Goal: Task Accomplishment & Management: Manage account settings

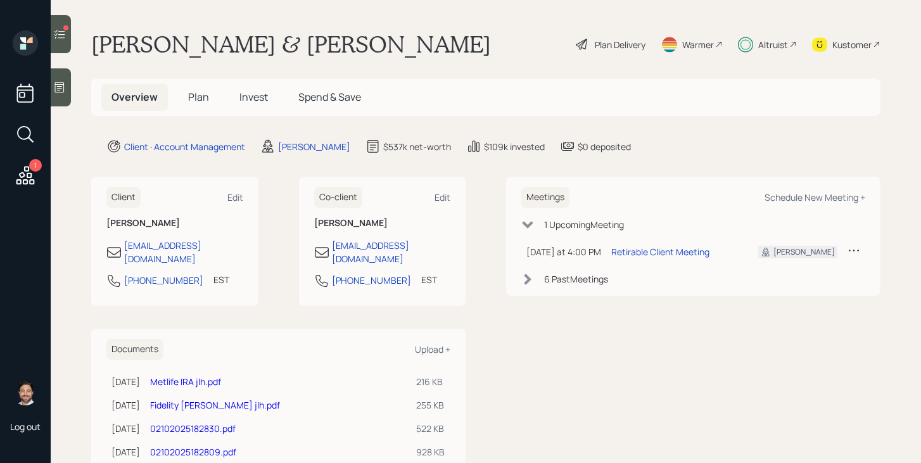
click at [201, 98] on span "Plan" at bounding box center [198, 97] width 21 height 14
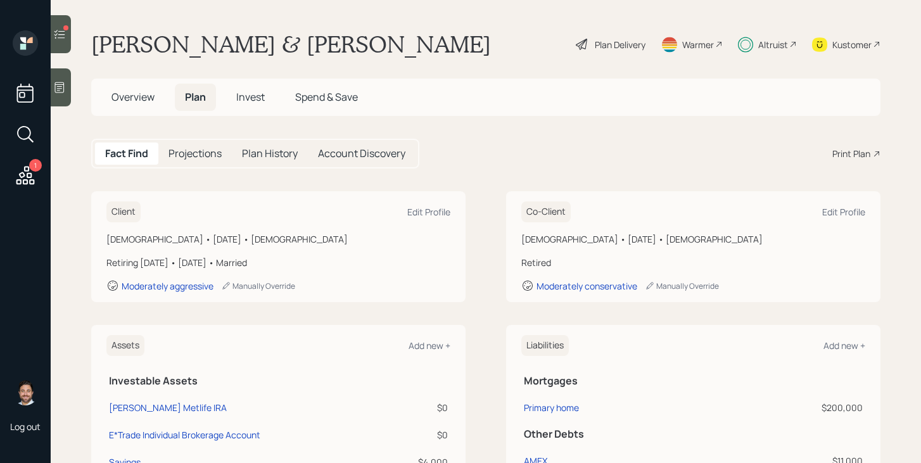
click at [623, 43] on div "Plan Delivery" at bounding box center [620, 44] width 51 height 13
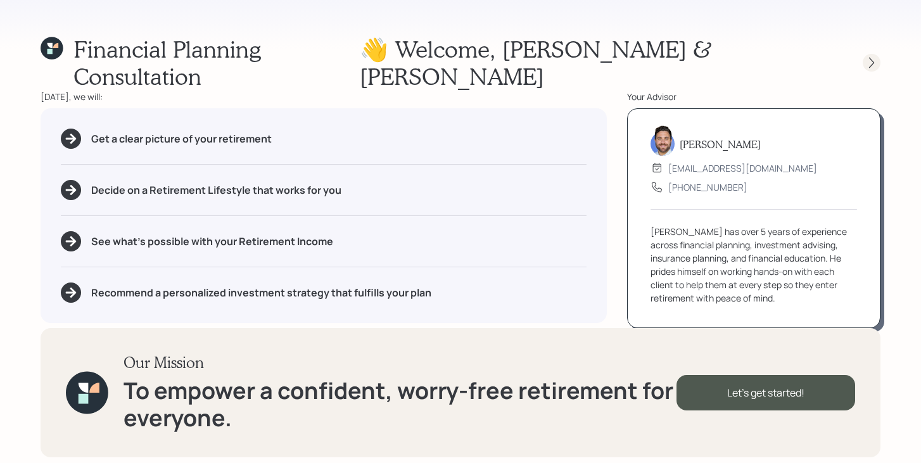
click at [874, 54] on div at bounding box center [872, 63] width 18 height 18
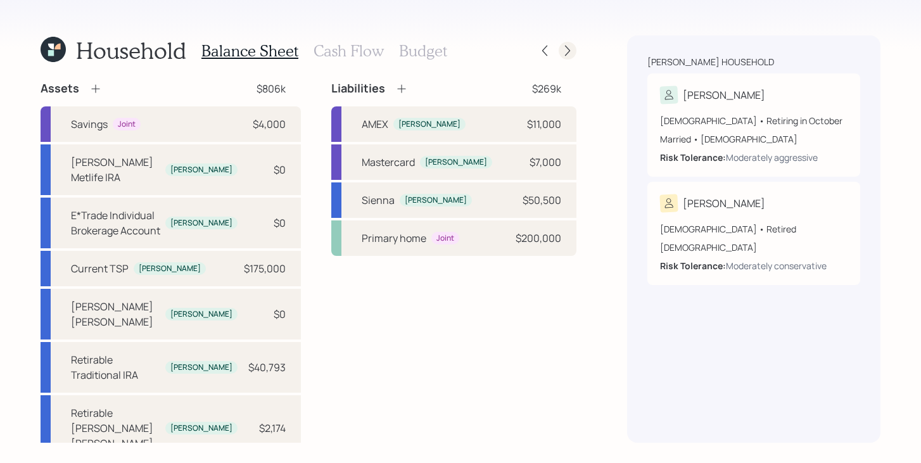
click at [570, 54] on icon at bounding box center [567, 50] width 13 height 13
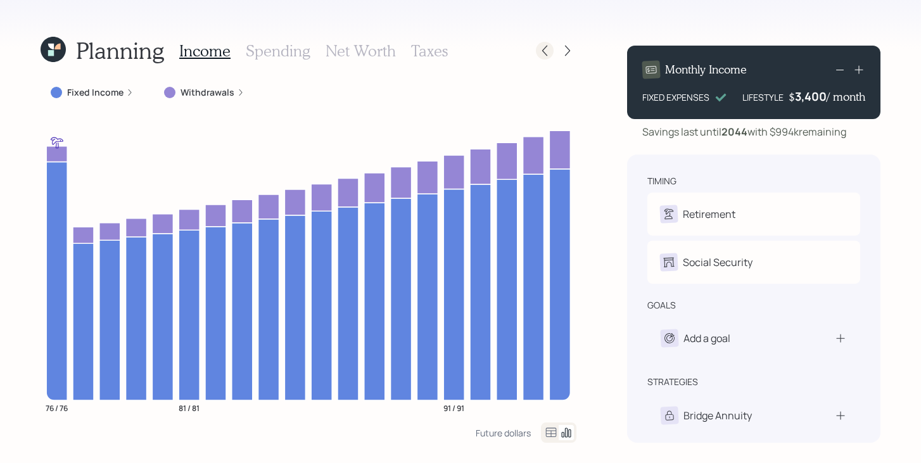
click at [545, 53] on icon at bounding box center [544, 50] width 13 height 13
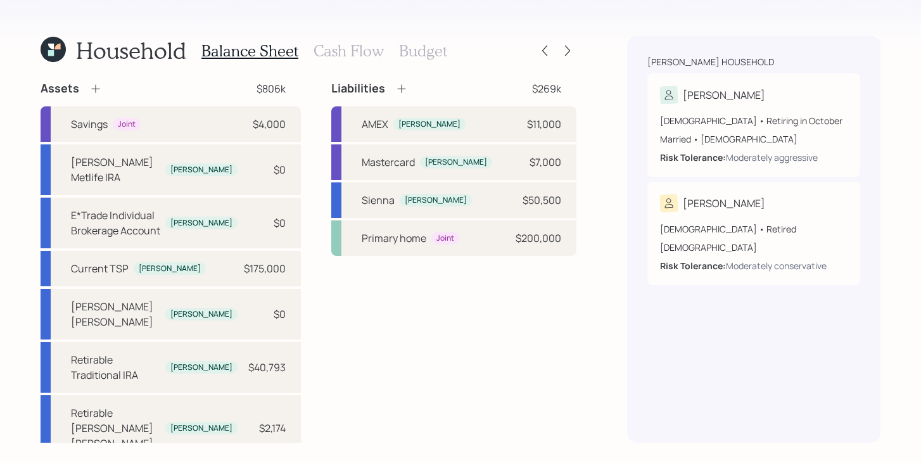
click at [62, 54] on icon at bounding box center [53, 49] width 25 height 25
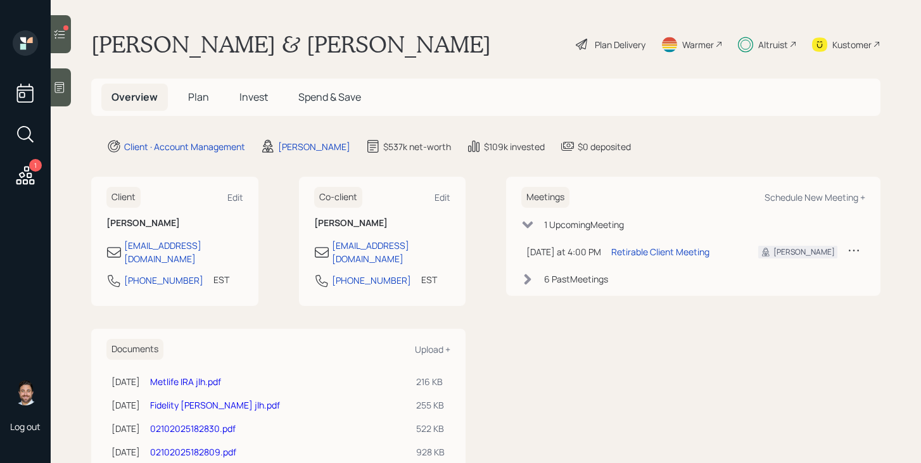
click at [775, 44] on div "Altruist" at bounding box center [773, 44] width 30 height 13
click at [628, 44] on div "Plan Delivery" at bounding box center [620, 44] width 51 height 13
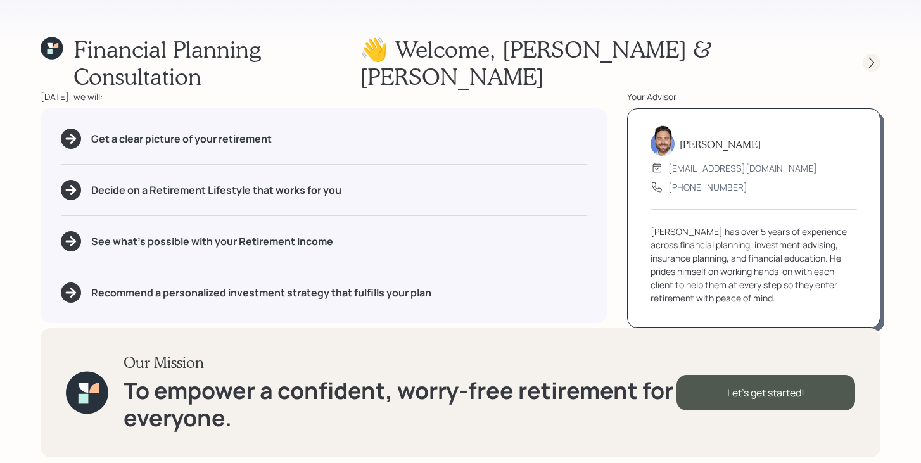
click at [874, 56] on icon at bounding box center [871, 62] width 13 height 13
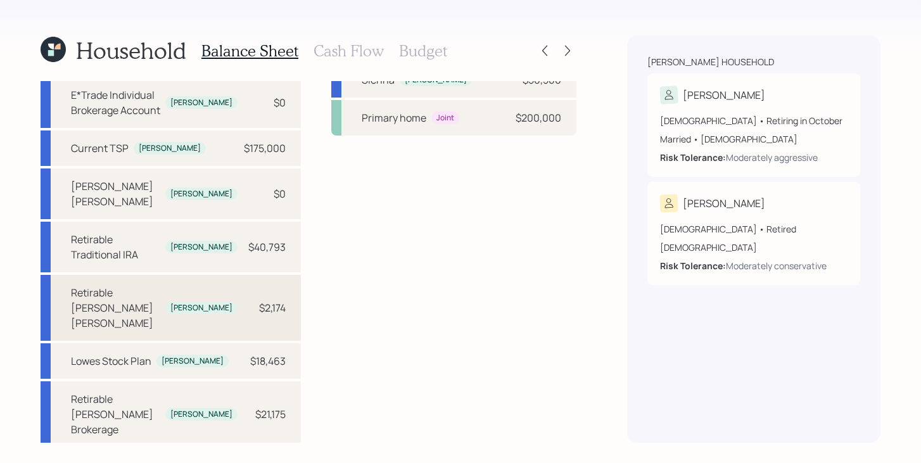
scroll to position [123, 0]
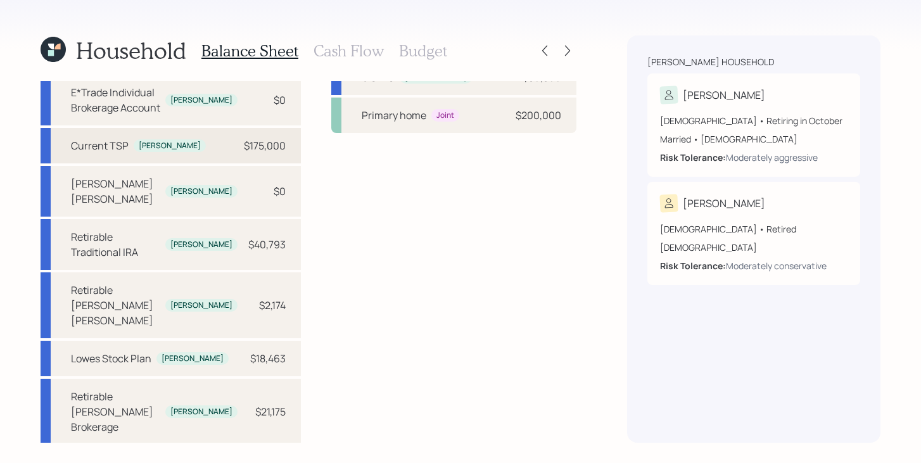
click at [228, 131] on div "Current TSP Erwin $175,000" at bounding box center [171, 145] width 260 height 35
select select "company_sponsored"
select select "balanced"
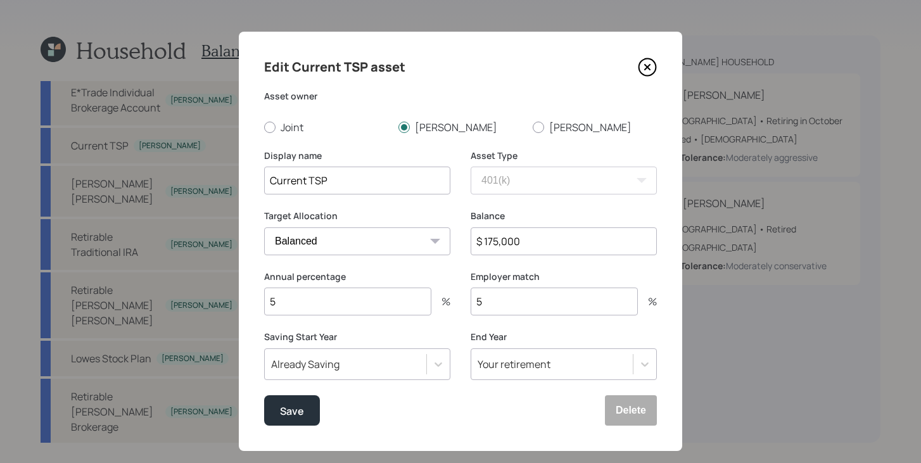
click at [516, 243] on input "$ 175,000" at bounding box center [564, 241] width 186 height 28
type input "$ 185,931"
click at [296, 407] on div "Save" at bounding box center [292, 410] width 24 height 17
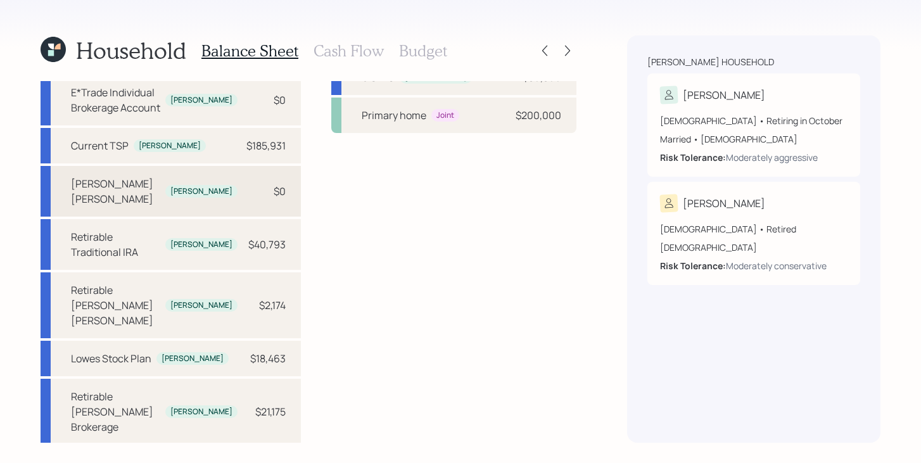
click at [236, 170] on div "Erwin's Roth IRA Erwin $0" at bounding box center [171, 191] width 260 height 51
select select "roth_ira"
select select "balanced"
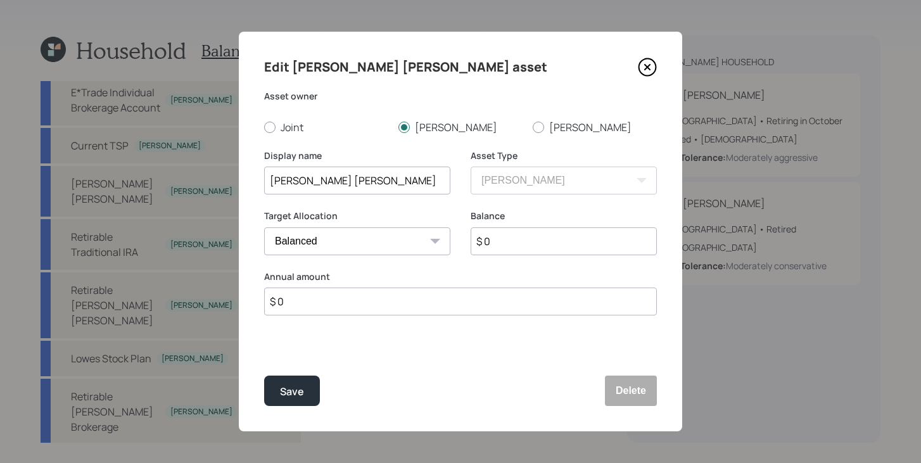
click at [664, 391] on div "Edit Erwin's Roth IRA asset Asset owner Joint Erwin Judith Display name Erwin's…" at bounding box center [460, 232] width 443 height 400
click at [640, 391] on button "Delete" at bounding box center [631, 391] width 52 height 30
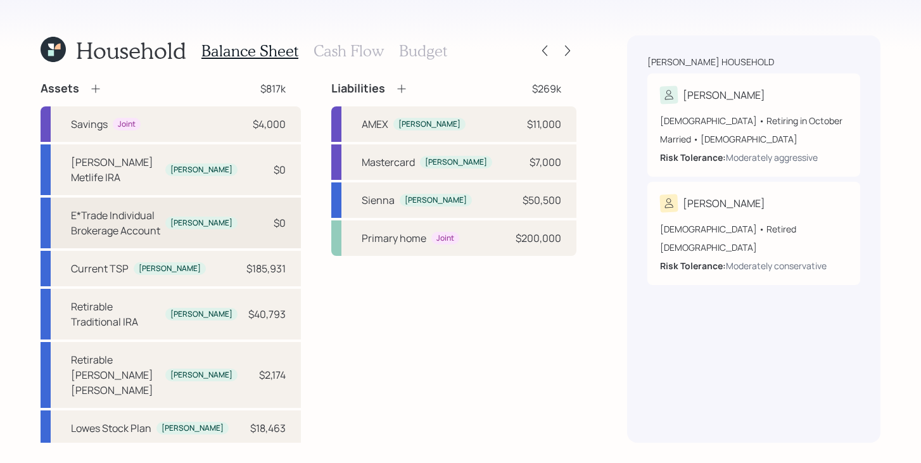
click at [251, 216] on div "E*Trade Individual Brokerage Account Erwin $0" at bounding box center [171, 223] width 260 height 51
select select "taxable"
select select "balanced"
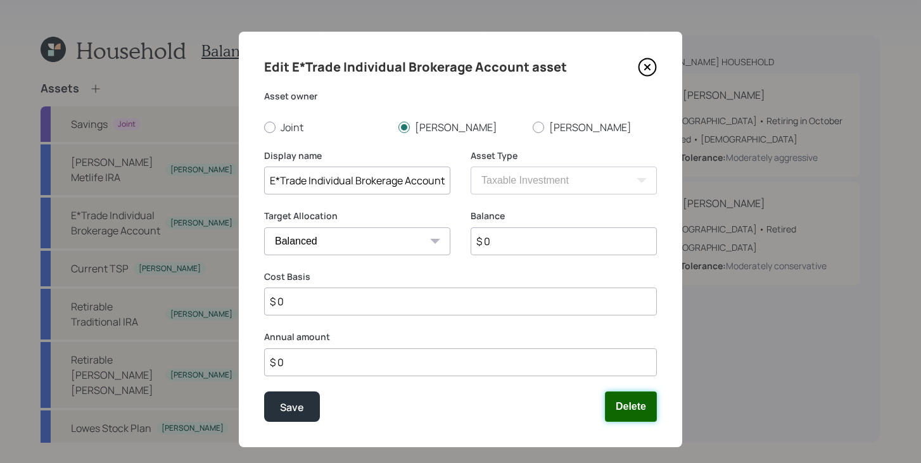
click at [637, 411] on button "Delete" at bounding box center [631, 407] width 52 height 30
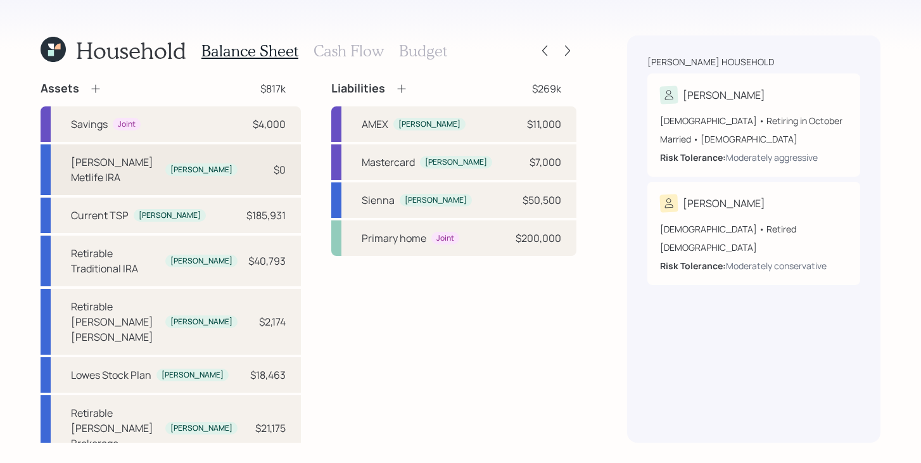
drag, startPoint x: 243, startPoint y: 165, endPoint x: 257, endPoint y: 165, distance: 13.9
click at [248, 165] on div "$0" at bounding box center [267, 169] width 38 height 15
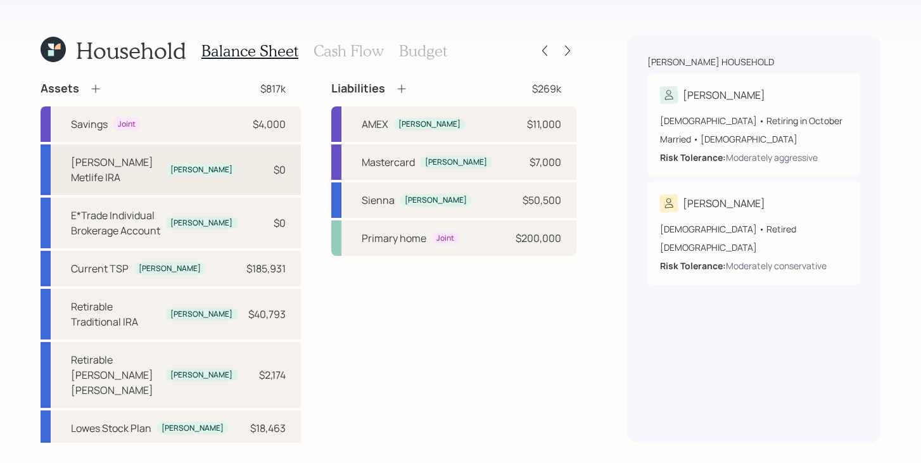
select select "ira"
select select "balanced"
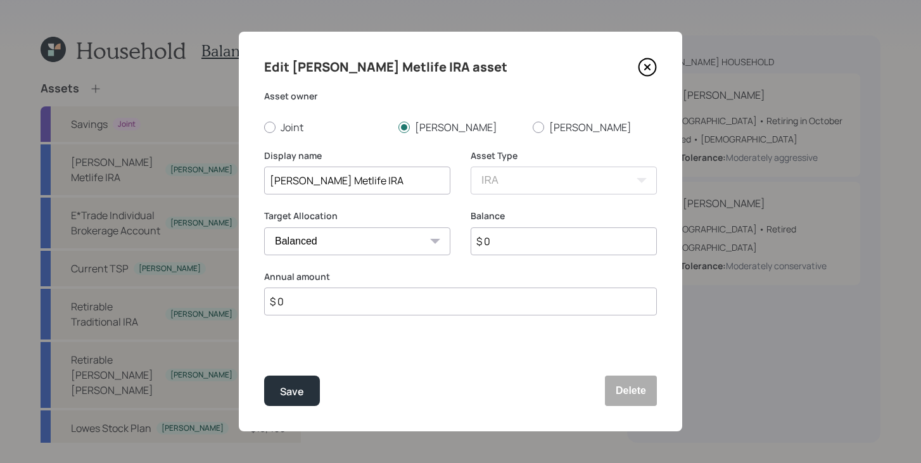
click at [253, 172] on div "Edit Erwin's Metlife IRA asset Asset owner Joint Erwin Judith Display name Erwi…" at bounding box center [460, 232] width 443 height 400
click at [632, 388] on button "Delete" at bounding box center [631, 391] width 52 height 30
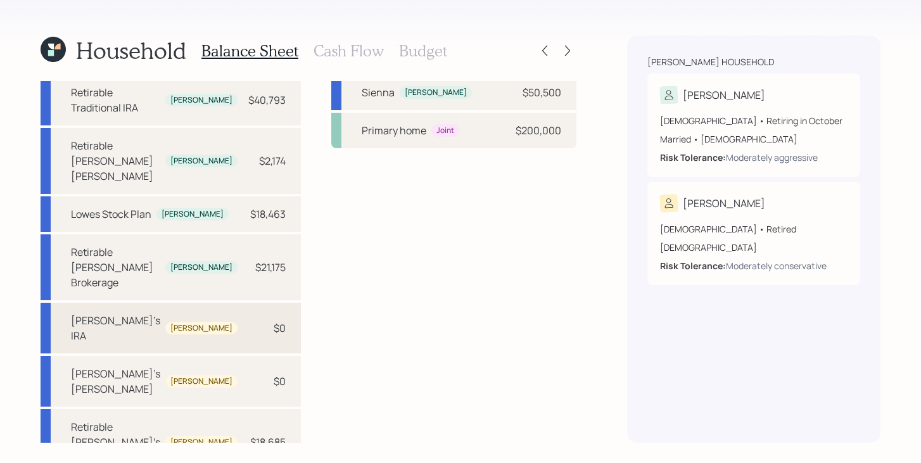
scroll to position [110, 0]
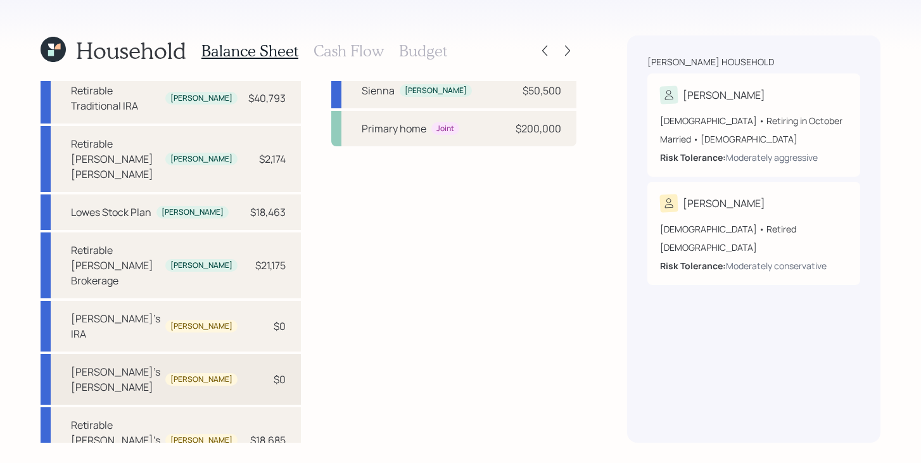
click at [215, 354] on div "Judy's Roth IRA Judith $0" at bounding box center [171, 379] width 260 height 51
select select "roth_ira"
select select "balanced"
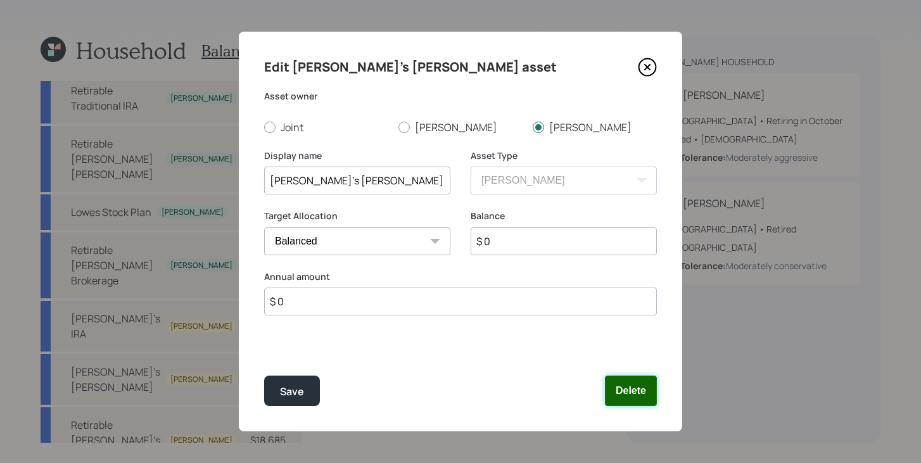
click at [618, 393] on button "Delete" at bounding box center [631, 391] width 52 height 30
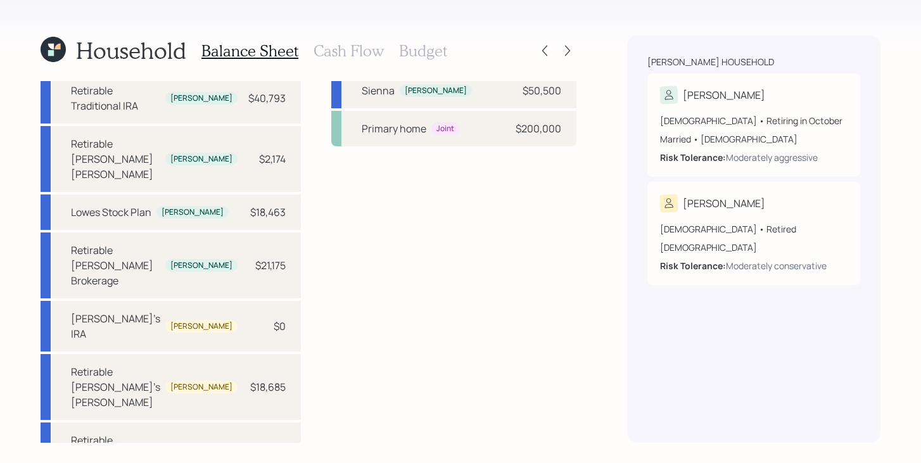
scroll to position [72, 0]
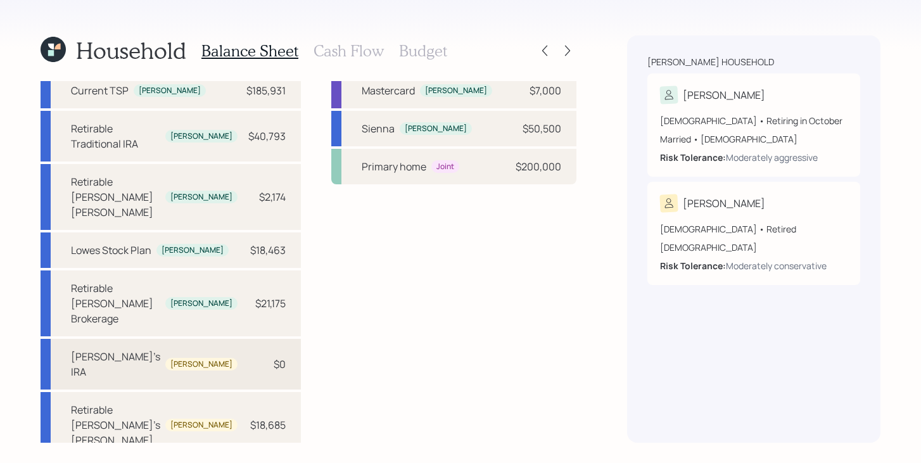
click at [221, 339] on div "Judith's IRA Judith $0" at bounding box center [171, 364] width 260 height 51
select select "ira"
select select "balanced"
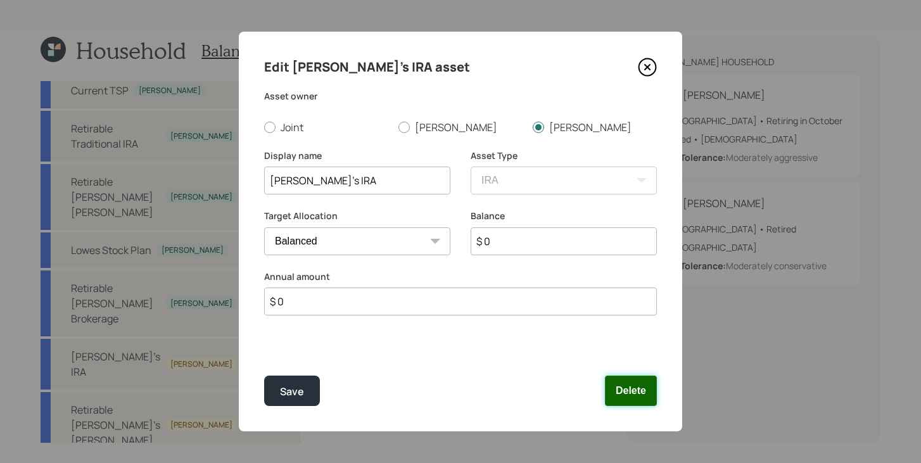
click at [640, 400] on button "Delete" at bounding box center [631, 391] width 52 height 30
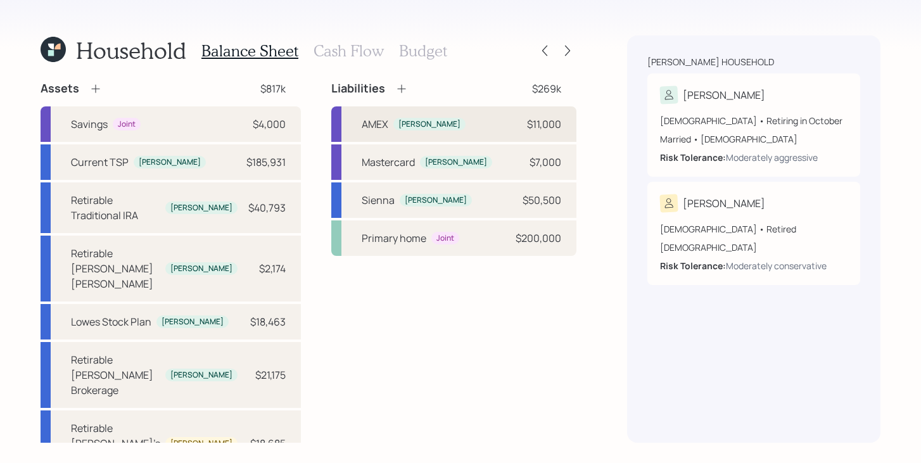
click at [443, 120] on div "AMEX Erwin $11,000" at bounding box center [453, 123] width 245 height 35
select select "credit_card"
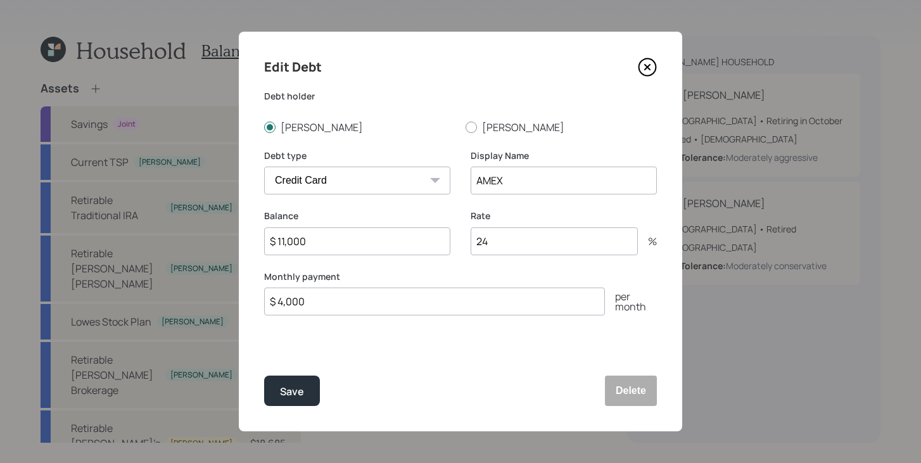
click at [647, 68] on icon at bounding box center [647, 67] width 19 height 19
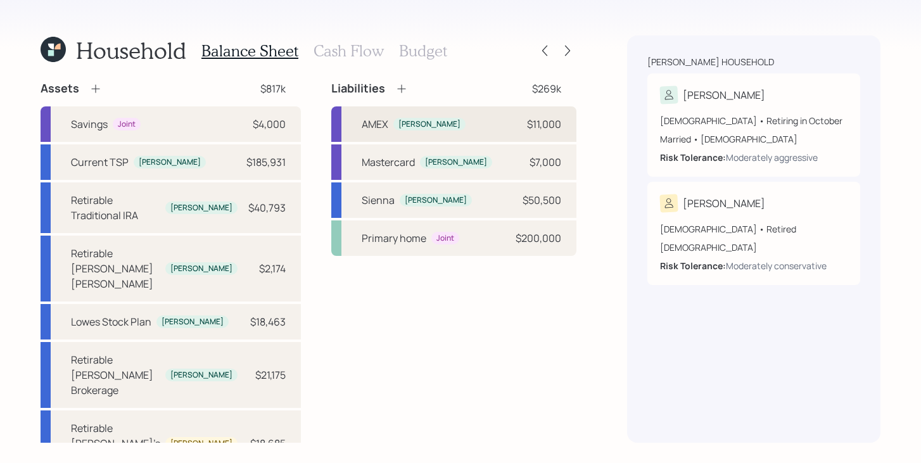
click at [437, 131] on div "AMEX Erwin $11,000" at bounding box center [453, 123] width 245 height 35
select select "credit_card"
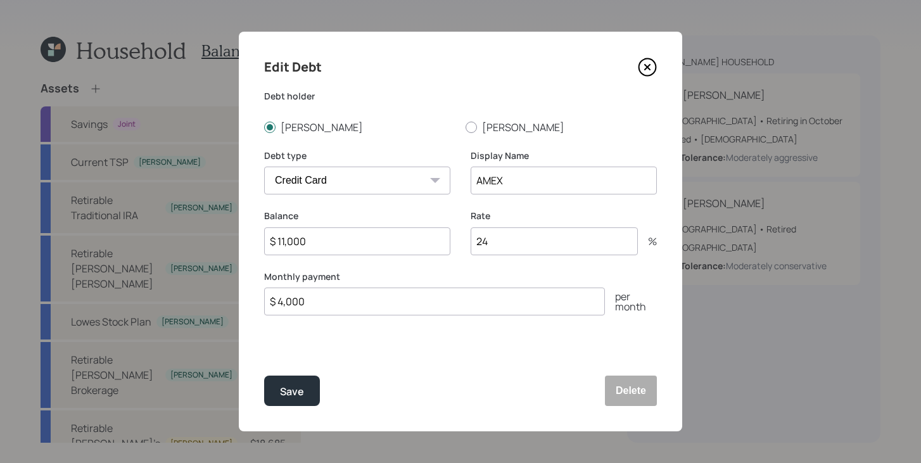
click at [364, 302] on input "$ 4,000" at bounding box center [434, 302] width 341 height 28
type input "$ 2,500"
click at [303, 390] on div "Save" at bounding box center [292, 391] width 24 height 17
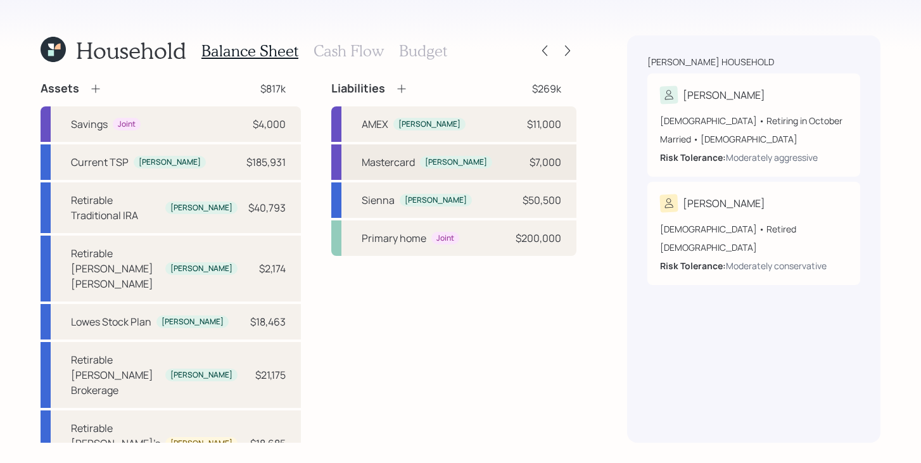
click at [503, 163] on div "Mastercard Erwin $7,000" at bounding box center [453, 161] width 245 height 35
select select "credit_card"
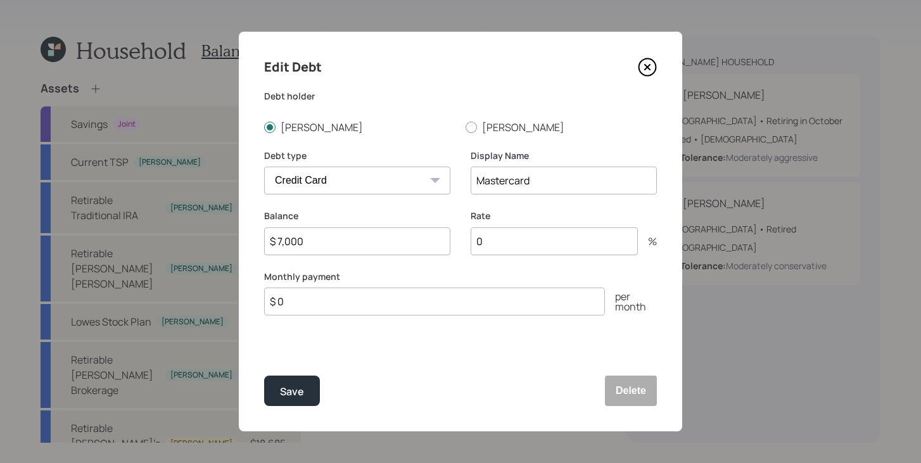
click at [361, 309] on input "$ 0" at bounding box center [434, 302] width 341 height 28
type input "$ 1,500"
click at [518, 241] on input "0" at bounding box center [554, 241] width 167 height 28
type input "24"
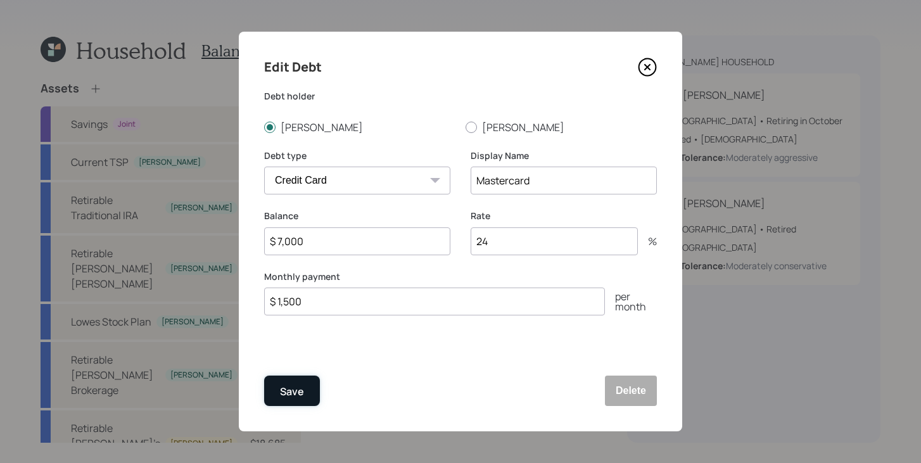
click at [283, 394] on div "Save" at bounding box center [292, 391] width 24 height 17
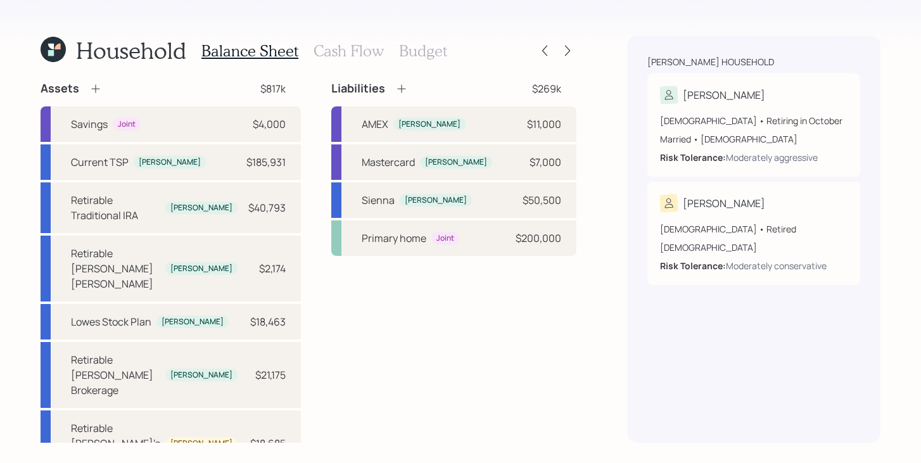
click at [354, 48] on h3 "Cash Flow" at bounding box center [349, 51] width 70 height 18
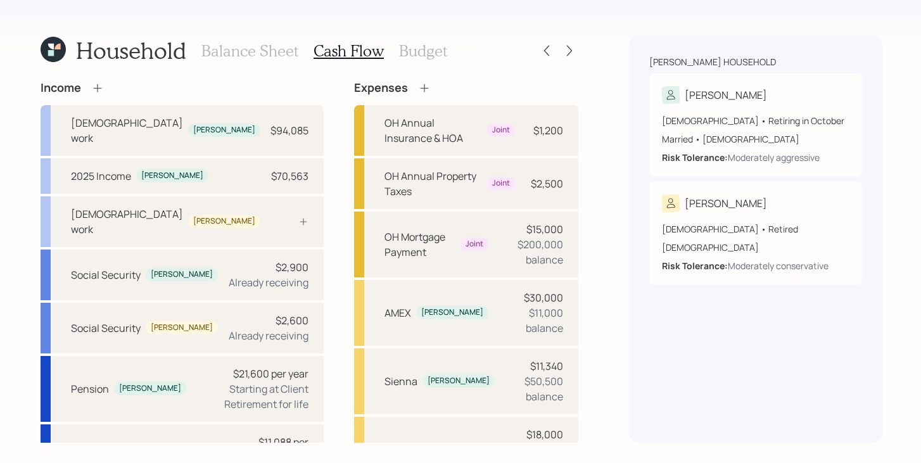
click at [419, 53] on h3 "Budget" at bounding box center [423, 51] width 48 height 18
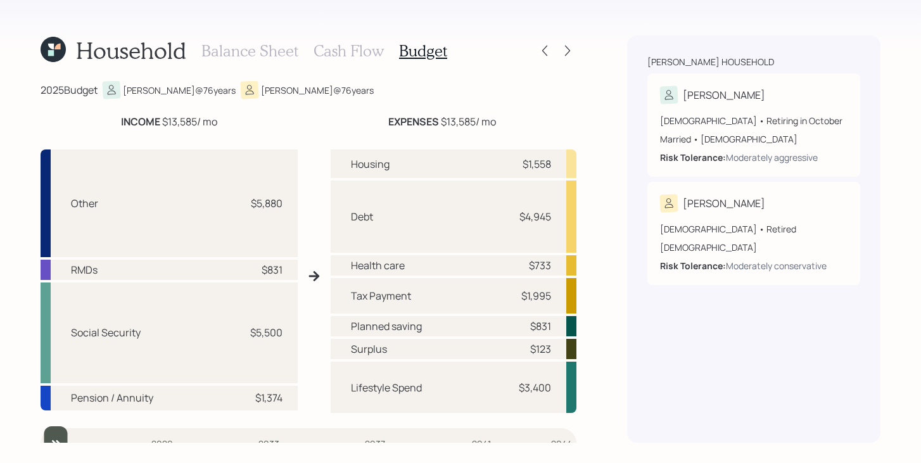
click at [358, 52] on h3 "Cash Flow" at bounding box center [349, 51] width 70 height 18
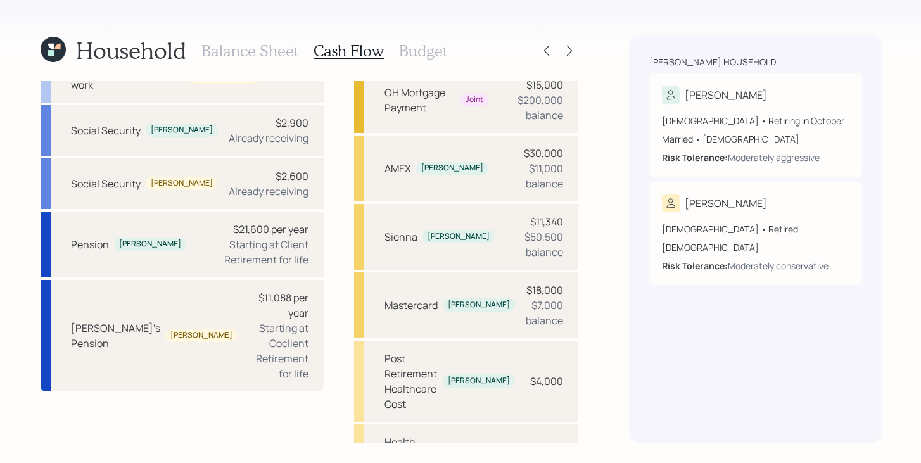
scroll to position [199, 0]
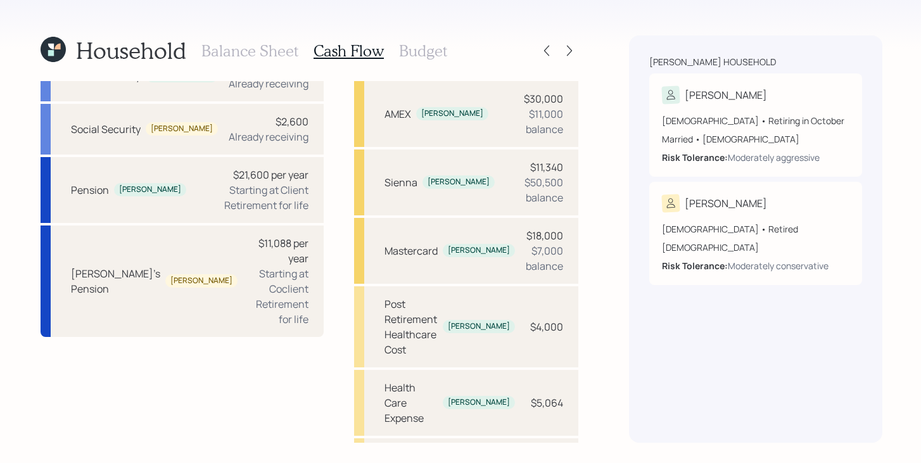
click at [261, 46] on h3 "Balance Sheet" at bounding box center [249, 51] width 97 height 18
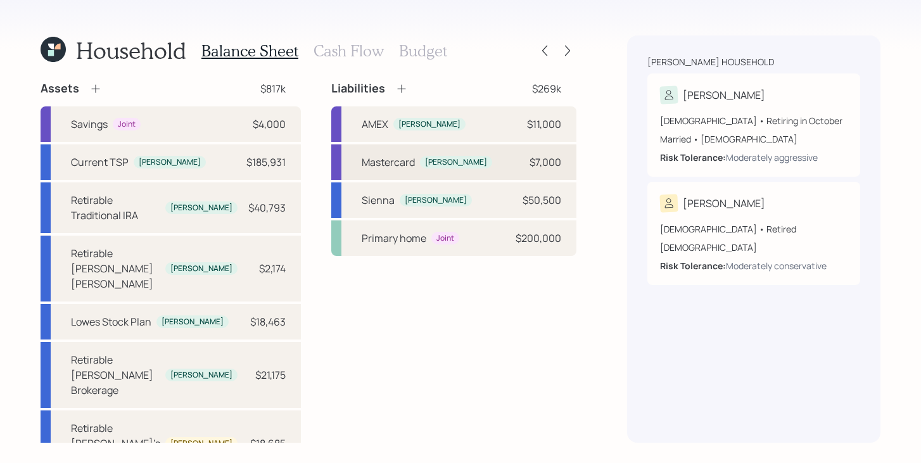
click at [435, 157] on div "[PERSON_NAME]" at bounding box center [456, 162] width 62 height 11
select select "credit_card"
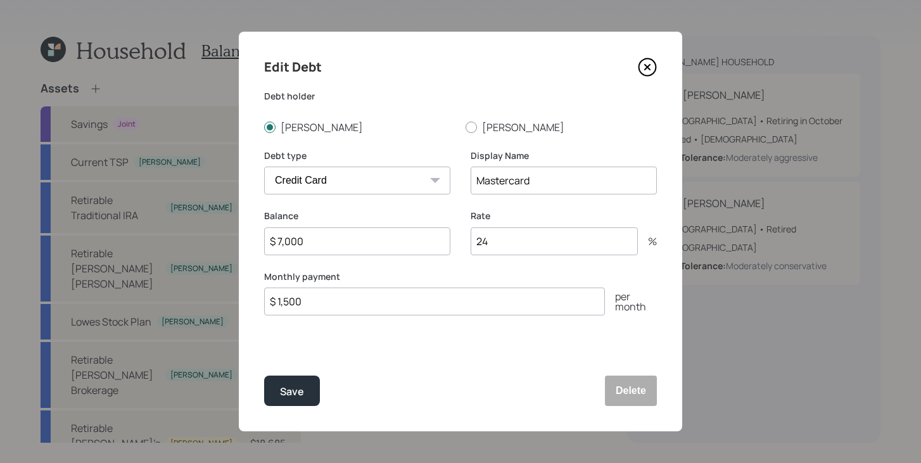
click at [545, 248] on input "24" at bounding box center [554, 241] width 167 height 28
type input "2"
type input "18"
click at [286, 397] on div "Save" at bounding box center [292, 391] width 24 height 17
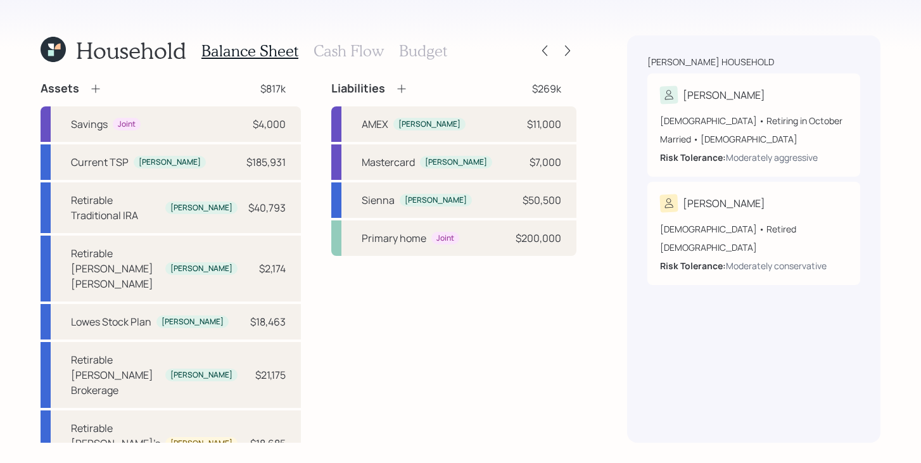
click at [328, 59] on h3 "Cash Flow" at bounding box center [349, 51] width 70 height 18
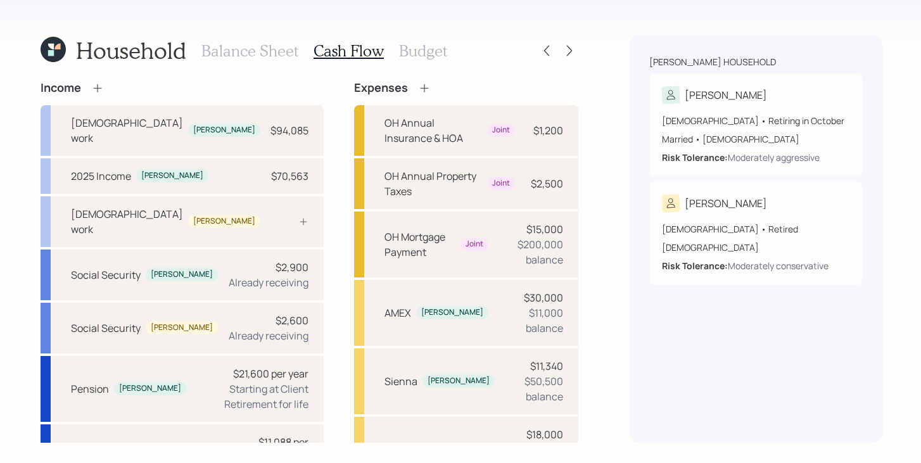
click at [424, 54] on h3 "Budget" at bounding box center [423, 51] width 48 height 18
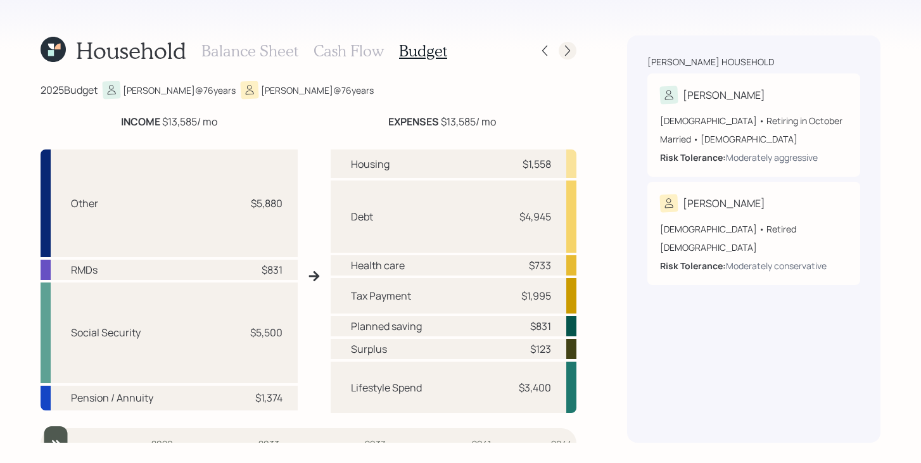
click at [571, 54] on icon at bounding box center [567, 50] width 13 height 13
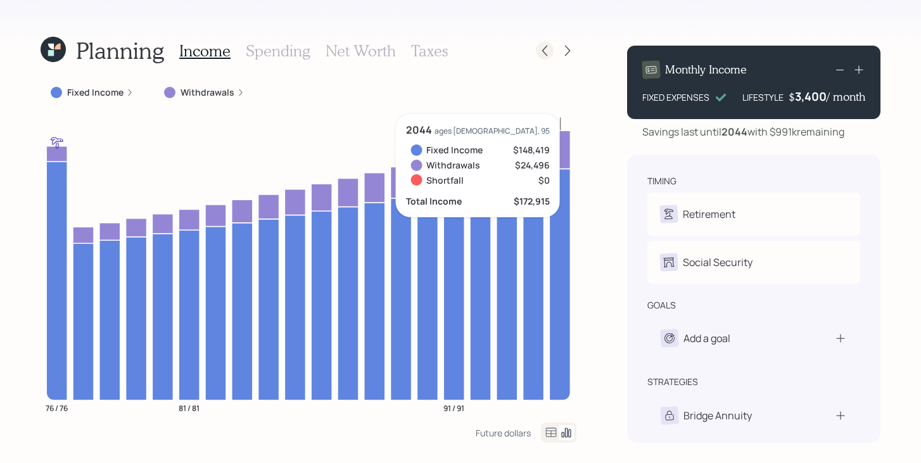
click at [545, 54] on icon at bounding box center [544, 51] width 5 height 11
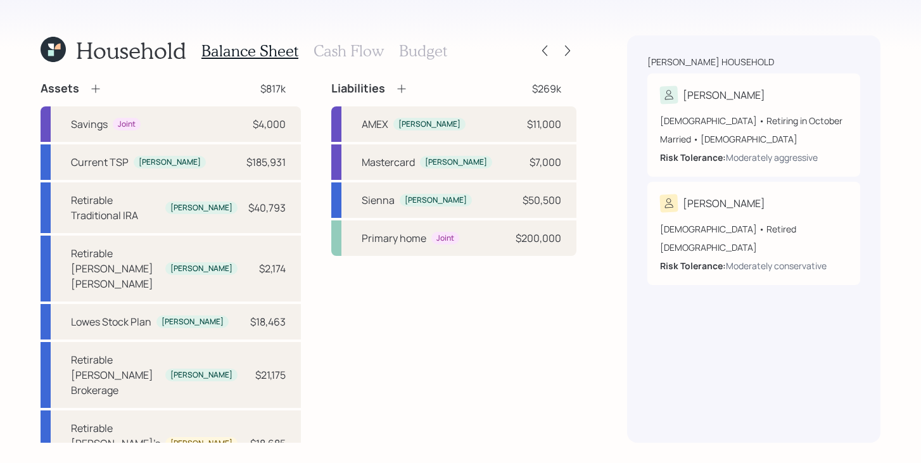
click at [419, 56] on h3 "Budget" at bounding box center [423, 51] width 48 height 18
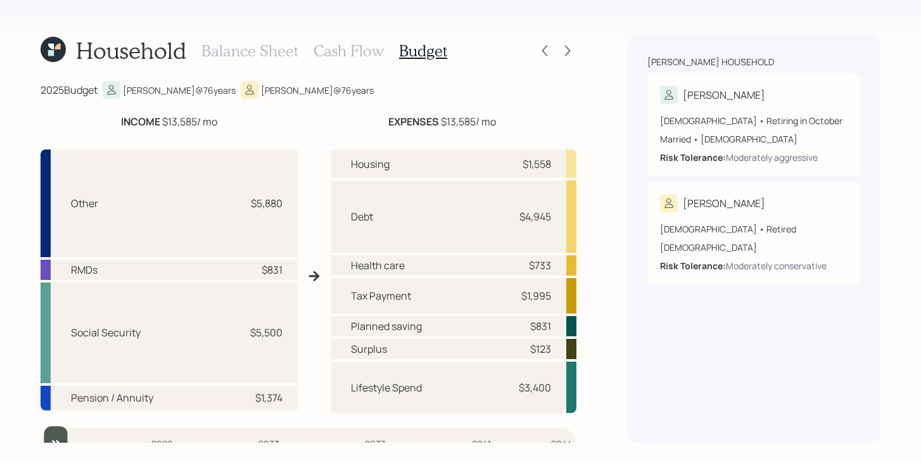
scroll to position [18, 0]
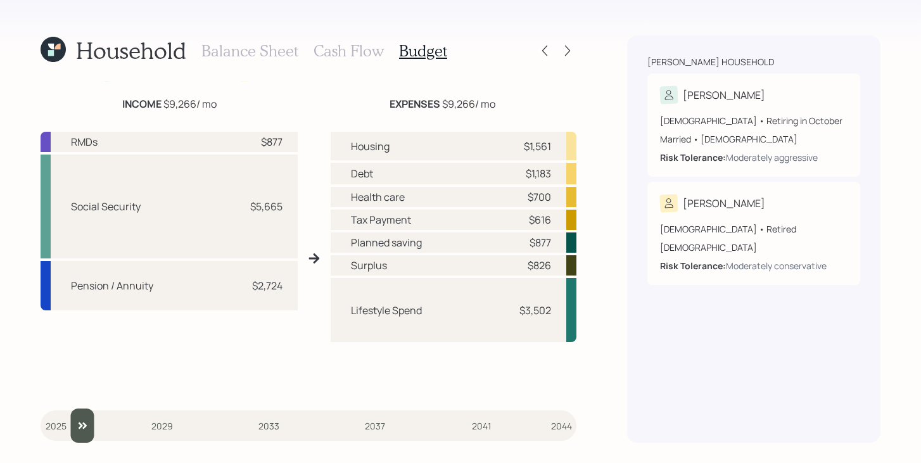
click at [64, 425] on input "slider" at bounding box center [309, 426] width 536 height 30
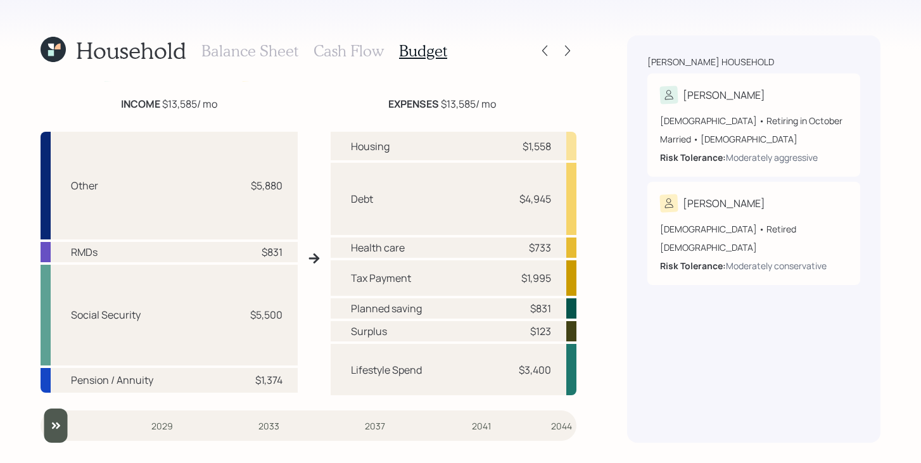
type input "2026"
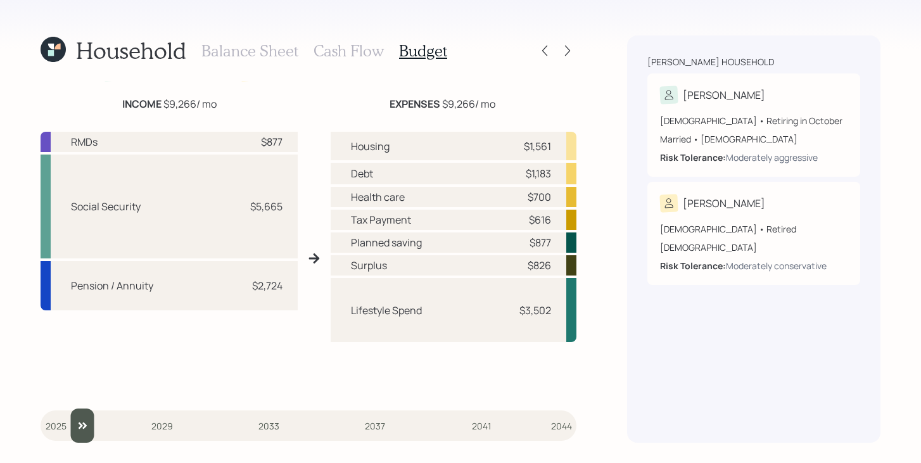
drag, startPoint x: 81, startPoint y: 428, endPoint x: 73, endPoint y: 426, distance: 8.0
click at [73, 426] on input "slider" at bounding box center [309, 426] width 536 height 30
drag, startPoint x: 284, startPoint y: 139, endPoint x: 247, endPoint y: 139, distance: 36.7
click at [247, 139] on div "RMDs $877" at bounding box center [169, 142] width 257 height 20
drag, startPoint x: 555, startPoint y: 242, endPoint x: 518, endPoint y: 242, distance: 36.7
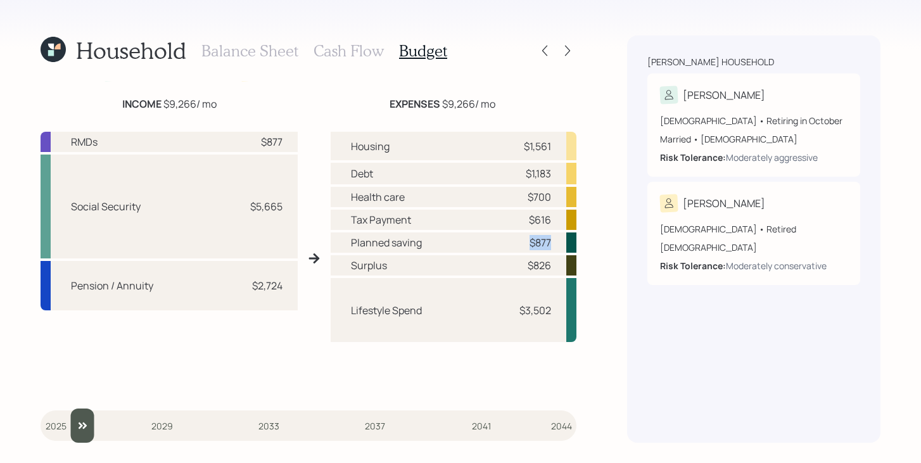
click at [518, 242] on div "Planned saving $877" at bounding box center [454, 243] width 246 height 20
click at [518, 242] on div "$877" at bounding box center [532, 242] width 38 height 15
drag, startPoint x: 514, startPoint y: 311, endPoint x: 552, endPoint y: 305, distance: 39.2
click at [552, 305] on div "Lifestyle Spend $3,502" at bounding box center [454, 310] width 246 height 64
click at [542, 286] on div "Lifestyle Spend $3,502" at bounding box center [454, 310] width 246 height 64
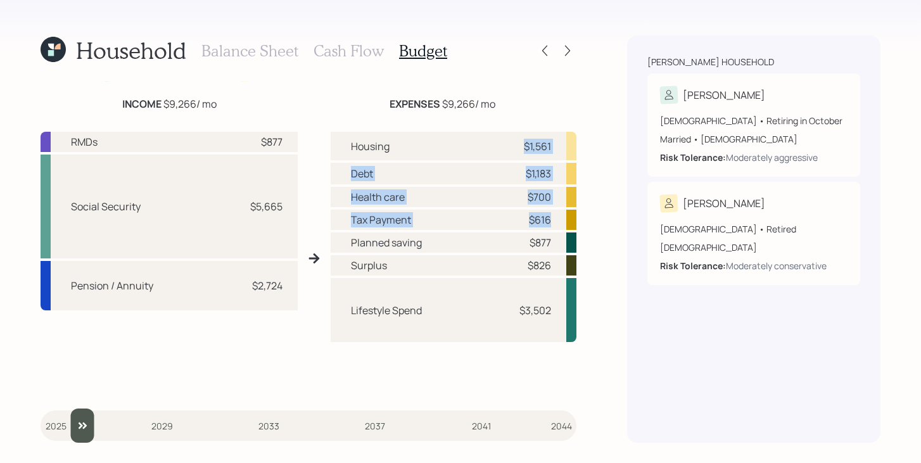
drag, startPoint x: 553, startPoint y: 220, endPoint x: 516, endPoint y: 141, distance: 87.9
click at [516, 141] on div "Housing $1,561 Debt $1,183 Health care $700 Tax Payment $616 Planned saving $87…" at bounding box center [454, 264] width 246 height 264
click at [500, 156] on div "Housing $1,561" at bounding box center [454, 146] width 246 height 29
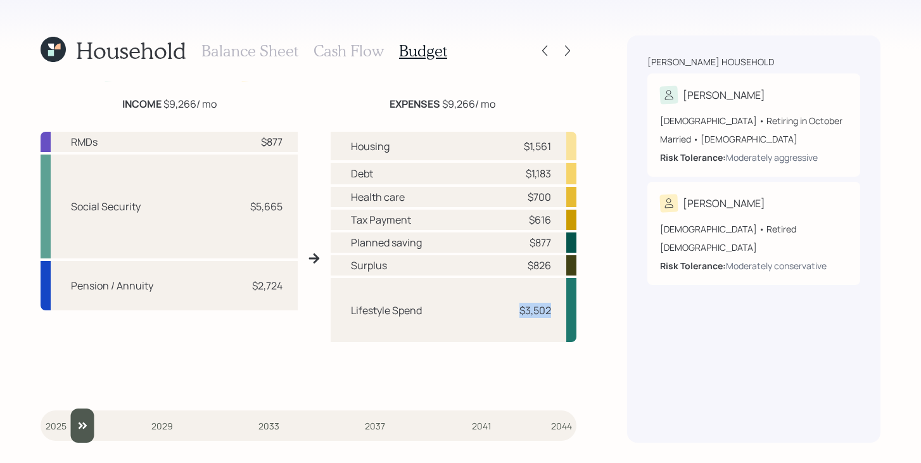
drag, startPoint x: 557, startPoint y: 310, endPoint x: 514, endPoint y: 310, distance: 43.1
click at [514, 310] on div "Lifestyle Spend $3,502" at bounding box center [454, 310] width 246 height 64
drag, startPoint x: 553, startPoint y: 265, endPoint x: 528, endPoint y: 264, distance: 25.3
click at [528, 264] on div "Surplus $826" at bounding box center [454, 265] width 246 height 20
drag, startPoint x: 400, startPoint y: 265, endPoint x: 354, endPoint y: 265, distance: 45.6
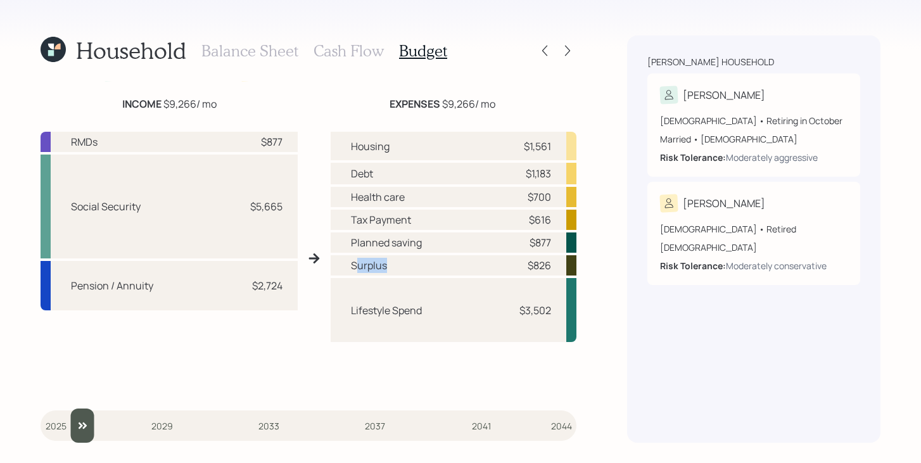
click at [354, 265] on div "Surplus $826" at bounding box center [454, 265] width 246 height 20
drag, startPoint x: 410, startPoint y: 265, endPoint x: 346, endPoint y: 264, distance: 64.0
click at [346, 264] on div "Surplus $826" at bounding box center [454, 265] width 246 height 20
click at [456, 280] on div "Lifestyle Spend $3,502" at bounding box center [454, 310] width 246 height 64
click at [355, 48] on h3 "Cash Flow" at bounding box center [349, 51] width 70 height 18
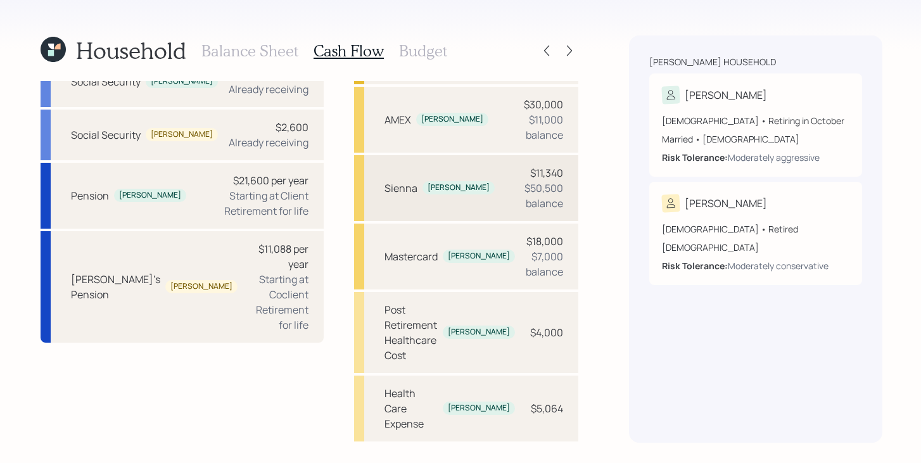
scroll to position [199, 0]
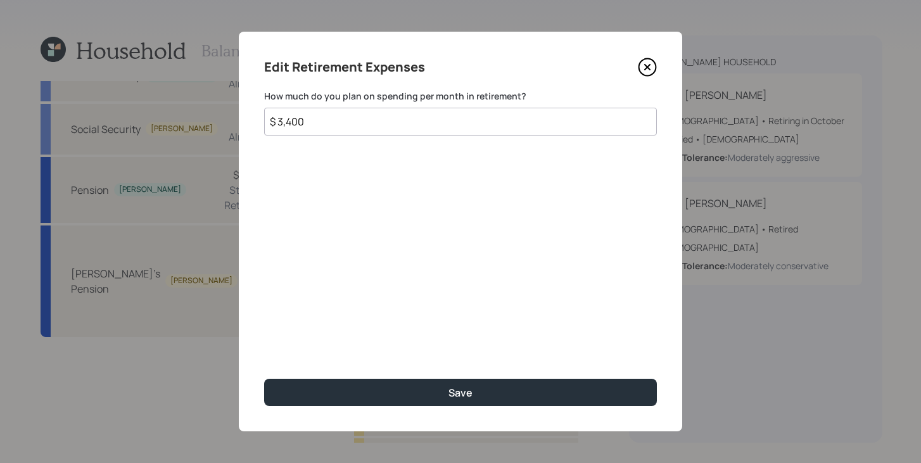
click at [370, 121] on input "$ 3,400" at bounding box center [460, 122] width 393 height 28
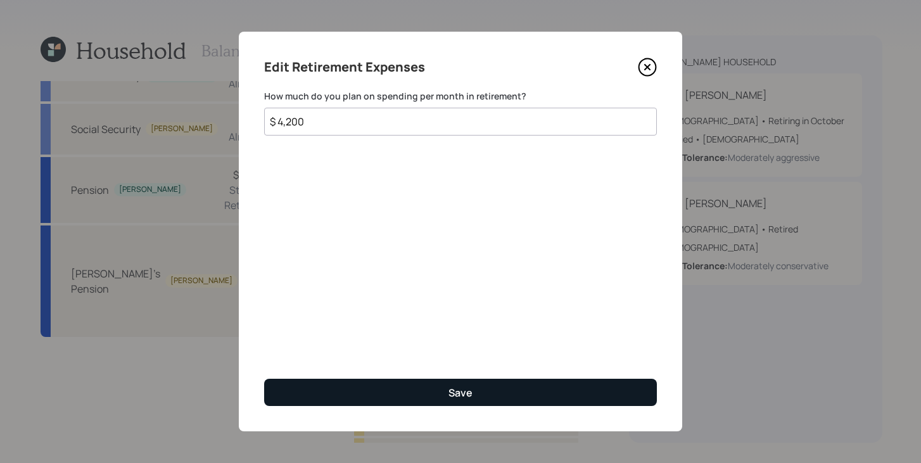
type input "$ 4,200"
click at [449, 399] on div "Save" at bounding box center [461, 393] width 24 height 14
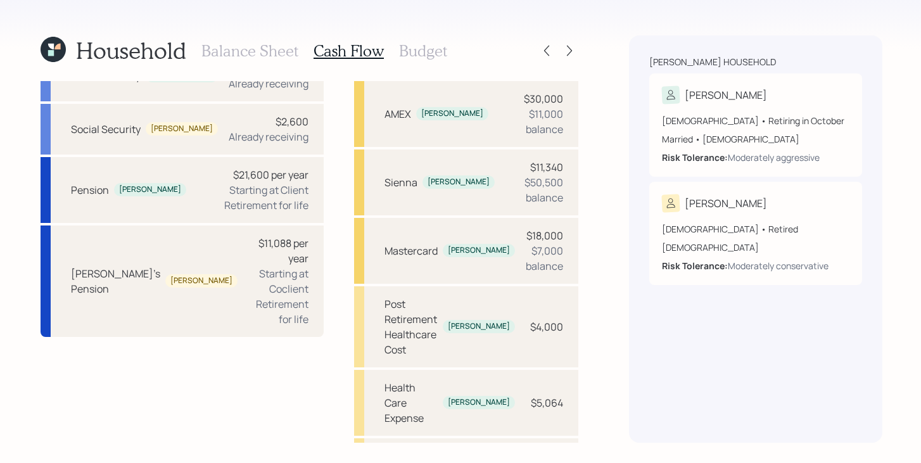
click at [426, 49] on h3 "Budget" at bounding box center [423, 51] width 48 height 18
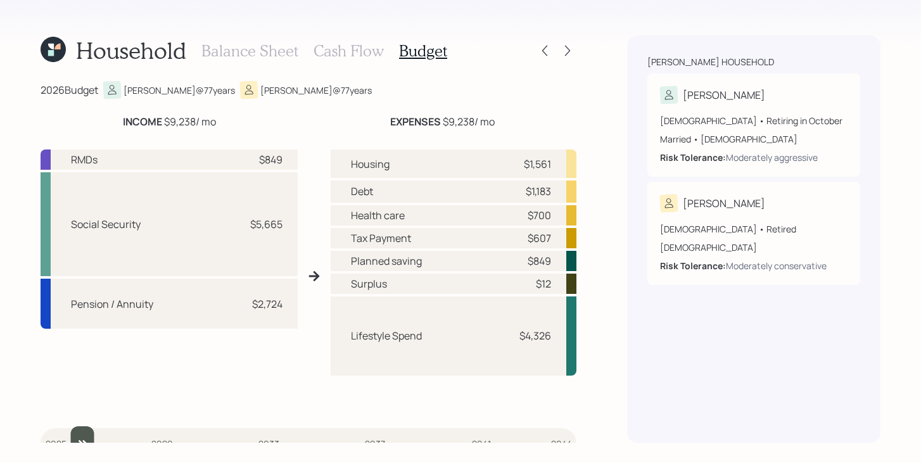
type input "2026"
click at [64, 428] on input "slider" at bounding box center [309, 443] width 536 height 30
click at [563, 46] on icon at bounding box center [567, 50] width 13 height 13
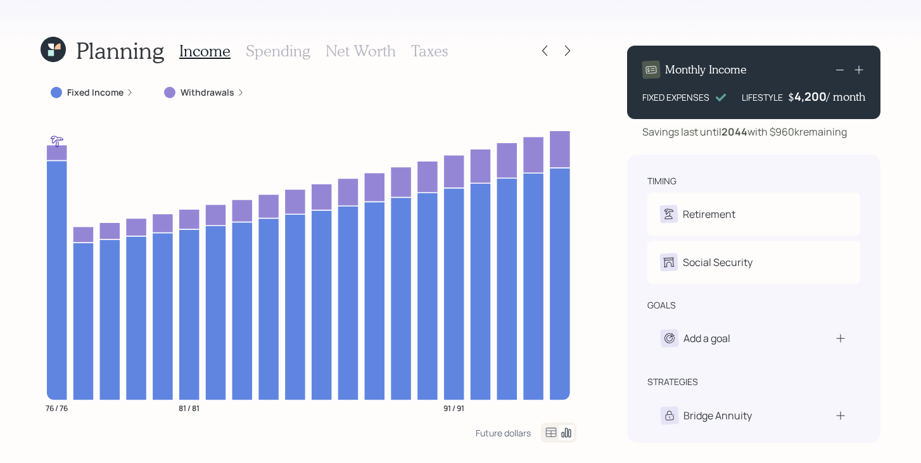
click at [179, 84] on div "Withdrawals" at bounding box center [204, 92] width 101 height 23
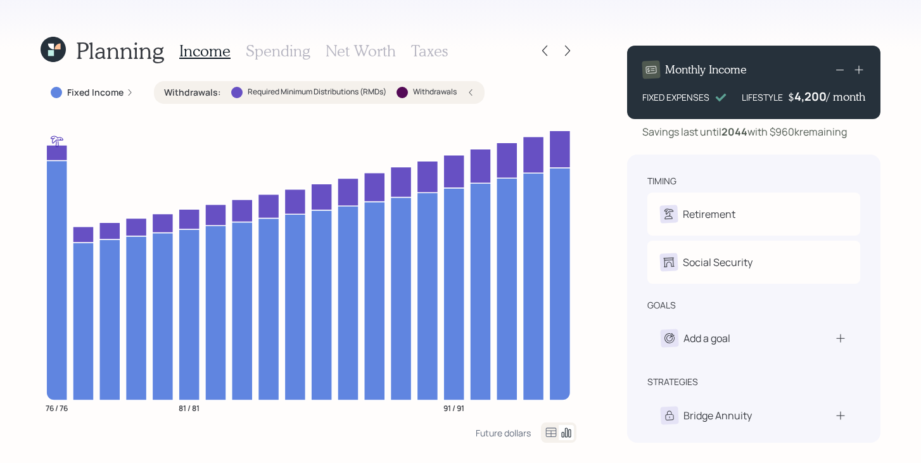
click at [179, 84] on div "Withdrawals : Required Minimum Distributions (RMDs) Withdrawals" at bounding box center [319, 92] width 331 height 23
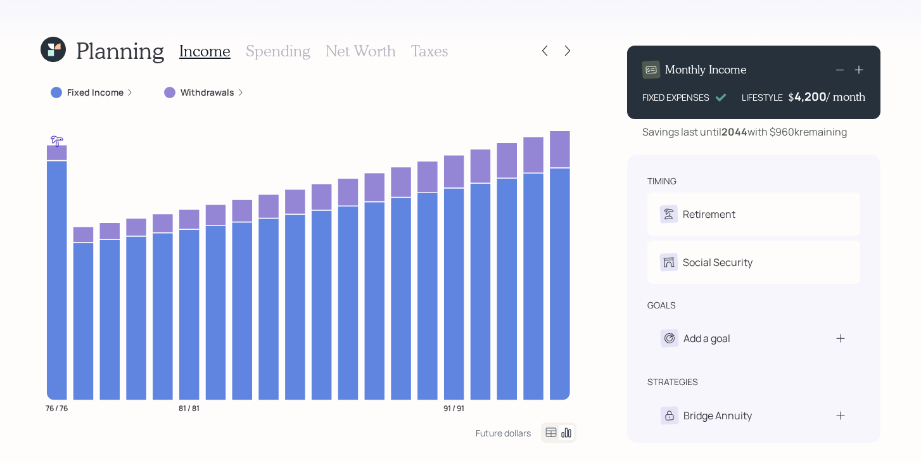
click at [179, 84] on div "Withdrawals" at bounding box center [204, 92] width 101 height 23
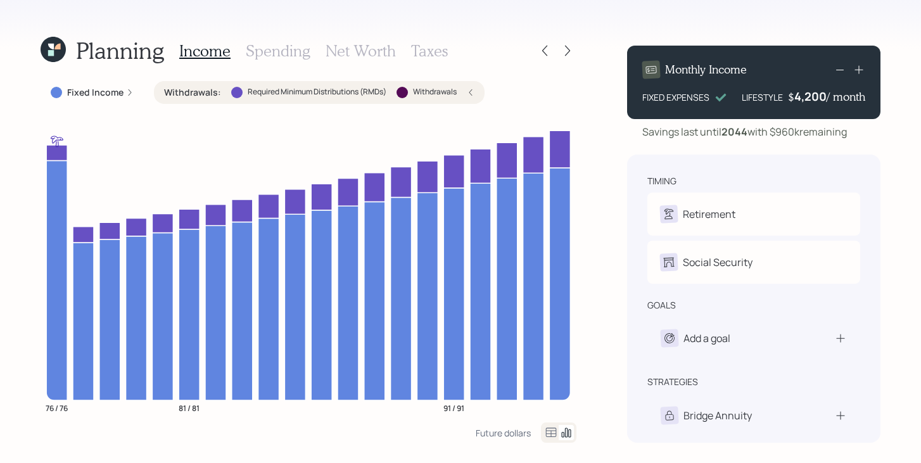
click at [179, 84] on div "Withdrawals : Required Minimum Distributions (RMDs) Withdrawals" at bounding box center [319, 92] width 331 height 23
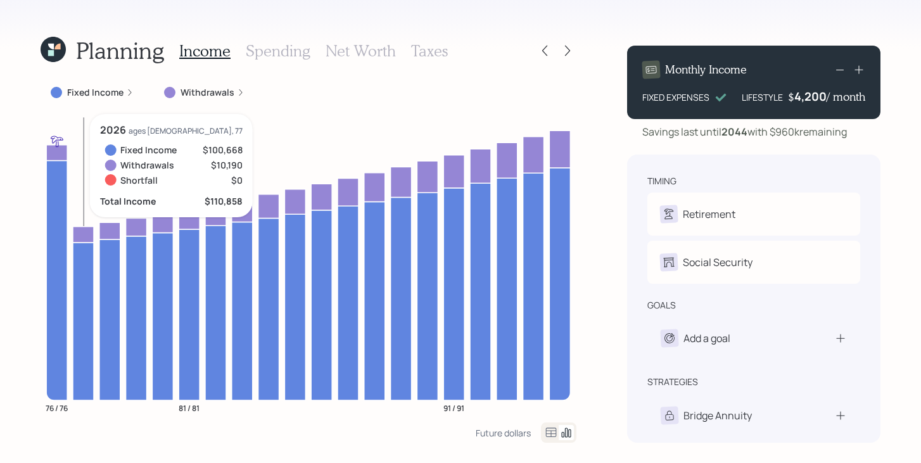
click at [83, 231] on icon at bounding box center [83, 234] width 21 height 16
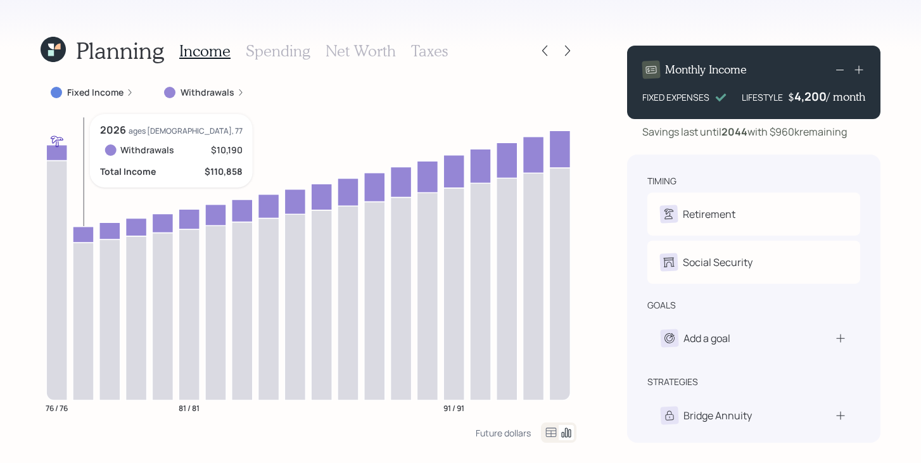
click at [83, 231] on icon at bounding box center [83, 234] width 21 height 16
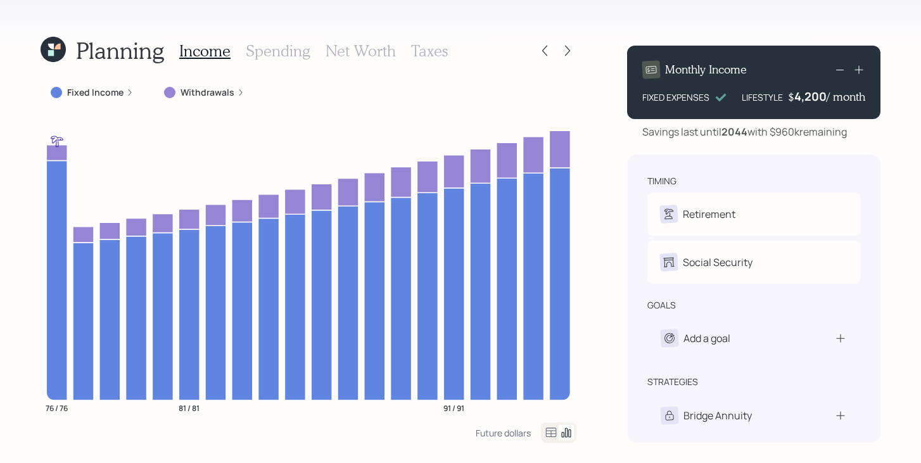
drag, startPoint x: 853, startPoint y: 132, endPoint x: 640, endPoint y: 129, distance: 212.9
click at [640, 129] on div "Savings last until 2044 with $960k remaining" at bounding box center [753, 131] width 253 height 15
click at [783, 132] on div "Savings last until 2044 with $960k remaining" at bounding box center [744, 131] width 205 height 15
drag, startPoint x: 774, startPoint y: 131, endPoint x: 852, endPoint y: 129, distance: 78.6
click at [852, 129] on div "Savings last until 2044 with $960k remaining" at bounding box center [753, 131] width 253 height 15
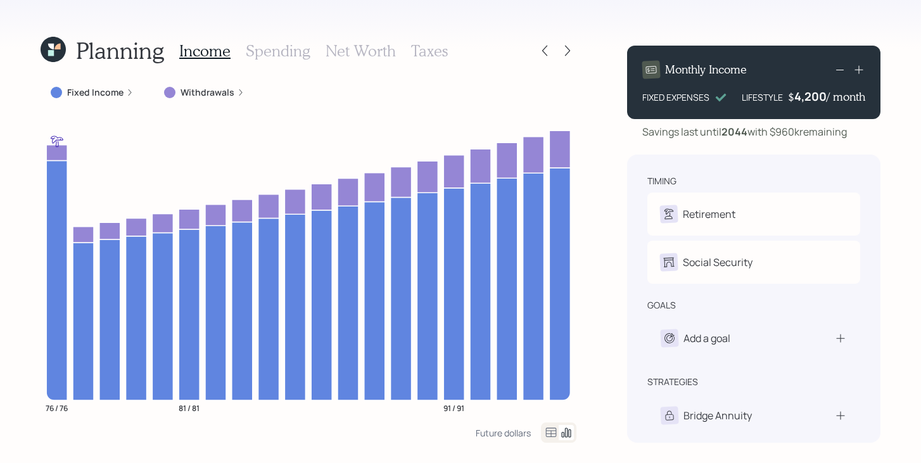
click at [597, 132] on div "Planning Income Spending Net Worth Taxes Fixed Income Withdrawals 76 / 76 81 / …" at bounding box center [460, 231] width 921 height 463
click at [725, 336] on div "Add a goal" at bounding box center [707, 338] width 47 height 15
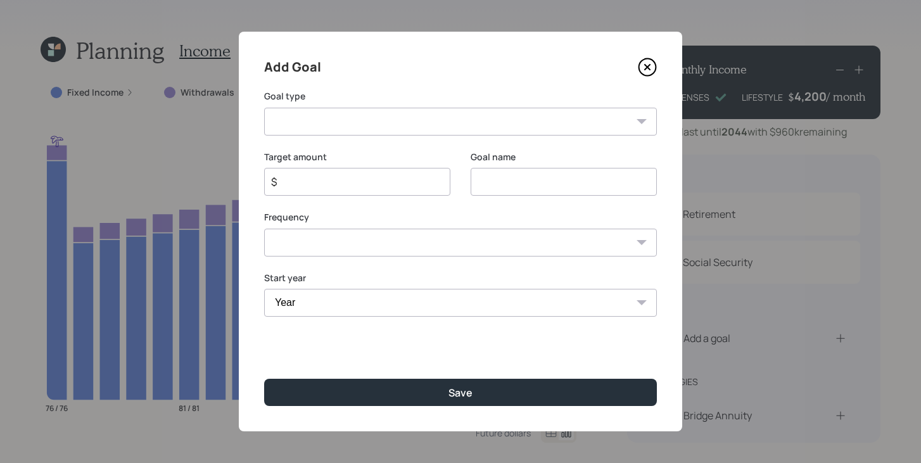
click at [466, 118] on select "Create an emergency fund Donate to charity Purchase a home Make a purchase Supp…" at bounding box center [460, 122] width 393 height 28
select select "other"
click at [264, 108] on select "Create an emergency fund Donate to charity Purchase a home Make a purchase Supp…" at bounding box center [460, 122] width 393 height 28
click at [528, 178] on input "Other" at bounding box center [564, 182] width 186 height 28
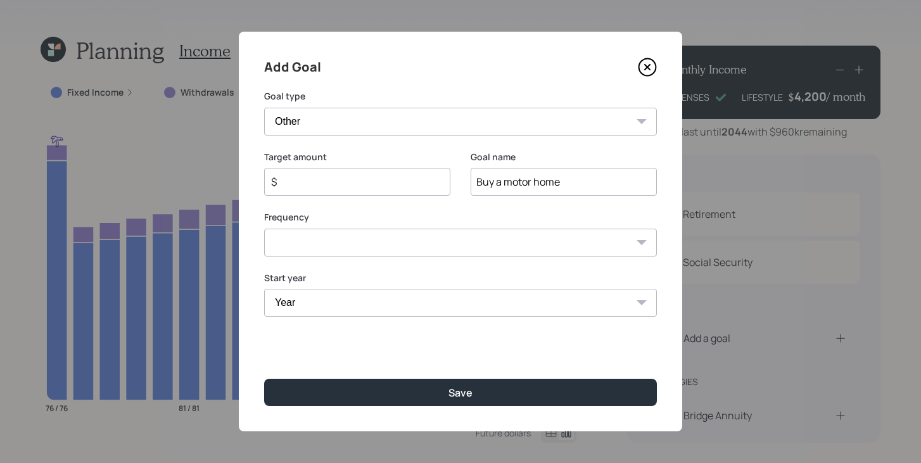
type input "Buy a motor home"
click at [355, 185] on input "$" at bounding box center [352, 181] width 165 height 15
type input "$ 60,000"
click at [358, 243] on select "One time Every 1 year Every 2 years Every 3 years Every 4 years Every 5 years E…" at bounding box center [460, 243] width 393 height 28
select select "0"
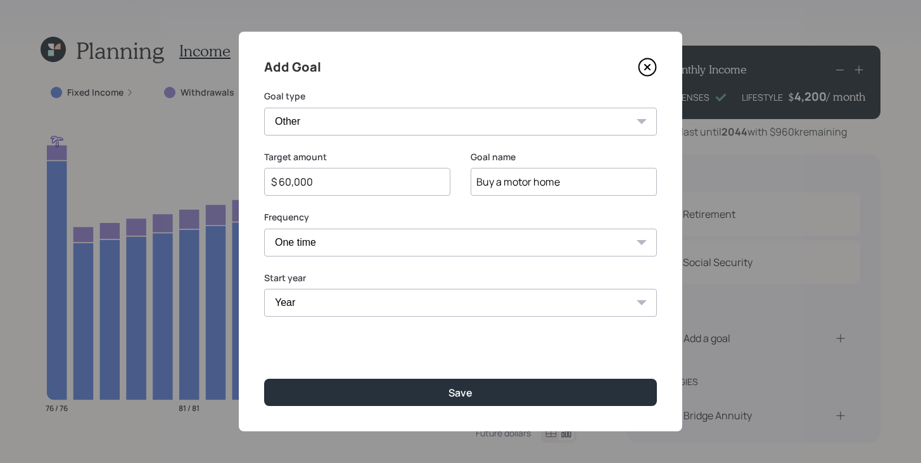
click at [264, 229] on select "One time Every 1 year Every 2 years Every 3 years Every 4 years Every 5 years E…" at bounding box center [460, 243] width 393 height 28
click at [321, 298] on select "Year [DATE] 2026 2027 2028 2029 2030 2031 2032 2033 2034 2035 2036 2037 2038 20…" at bounding box center [460, 303] width 393 height 28
select select "2026"
click at [264, 289] on select "Year [DATE] 2026 2027 2028 2029 2030 2031 2032 2033 2034 2035 2036 2037 2038 20…" at bounding box center [460, 303] width 393 height 28
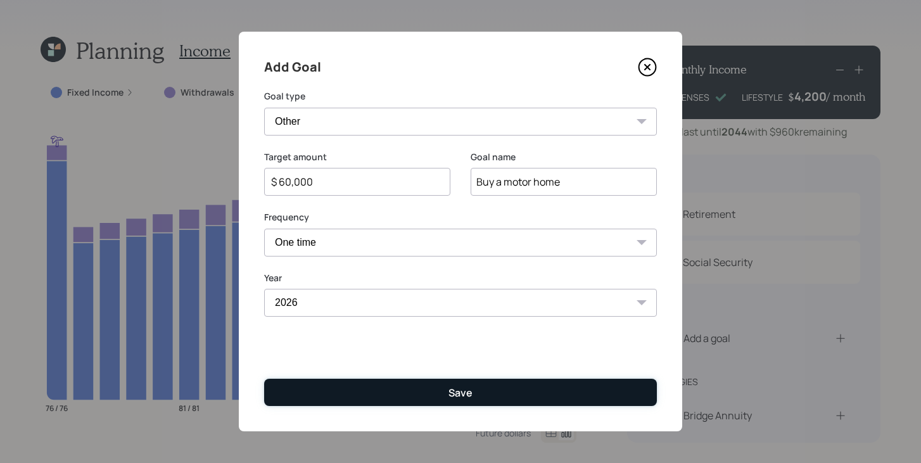
click at [359, 391] on button "Save" at bounding box center [460, 392] width 393 height 27
type input "$"
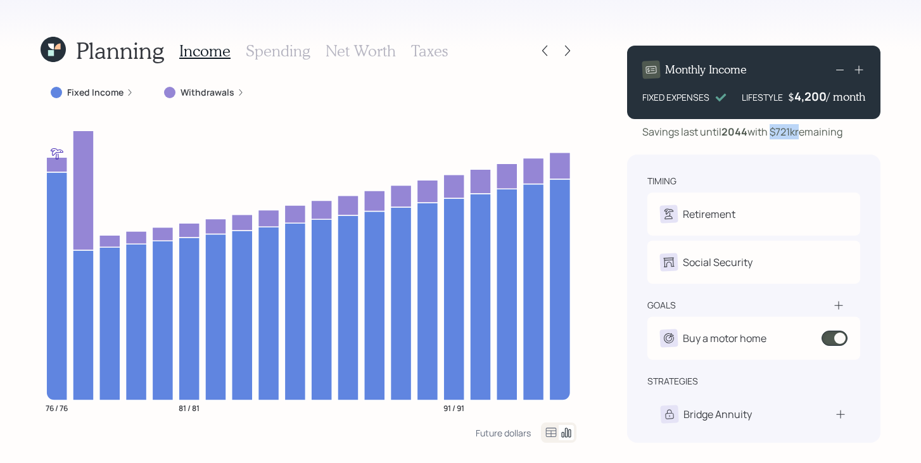
drag, startPoint x: 773, startPoint y: 130, endPoint x: 801, endPoint y: 130, distance: 27.9
click at [801, 130] on div "Savings last until 2044 with $721k remaining" at bounding box center [742, 131] width 200 height 15
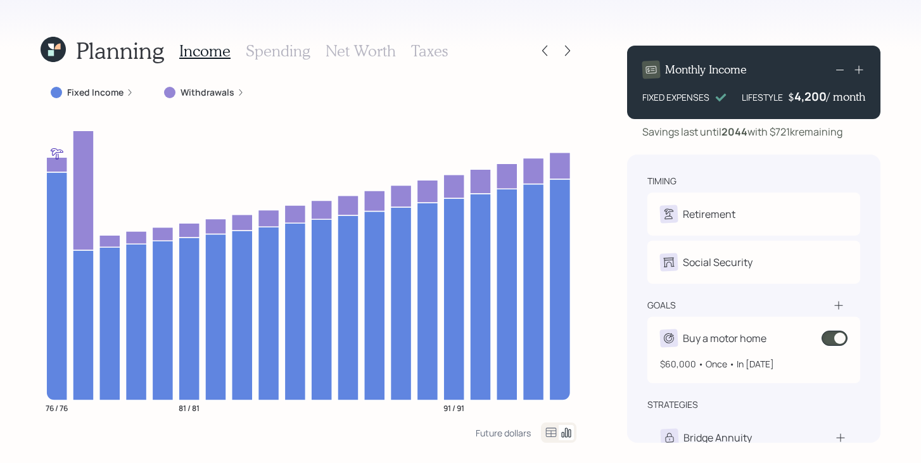
click at [770, 338] on div "Buy a motor home" at bounding box center [754, 338] width 188 height 18
select select "0"
select select "2026"
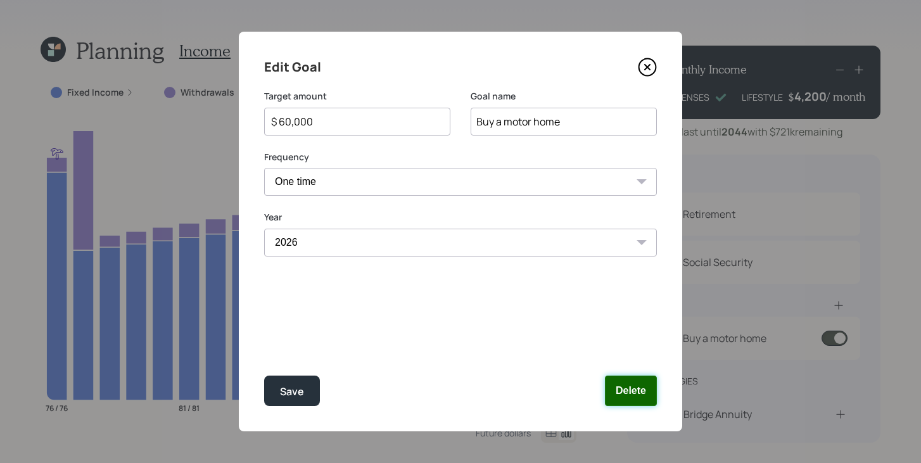
click at [631, 392] on button "Delete" at bounding box center [631, 391] width 52 height 30
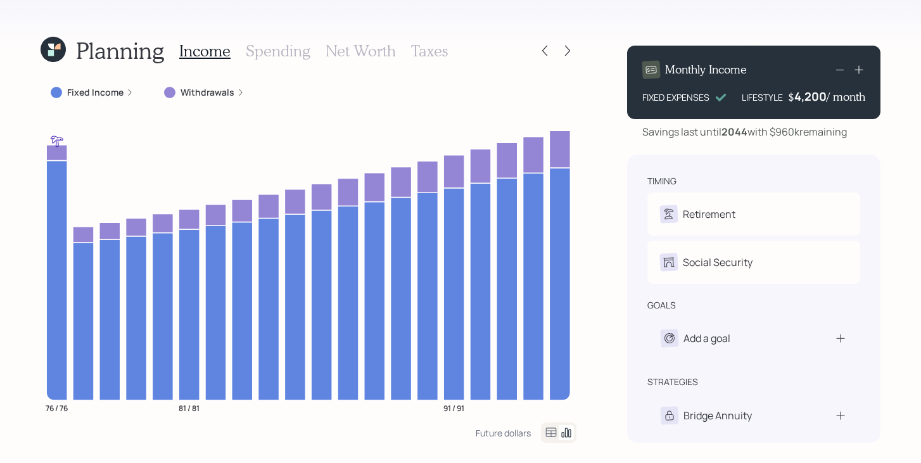
click at [349, 44] on h3 "Net Worth" at bounding box center [361, 51] width 70 height 18
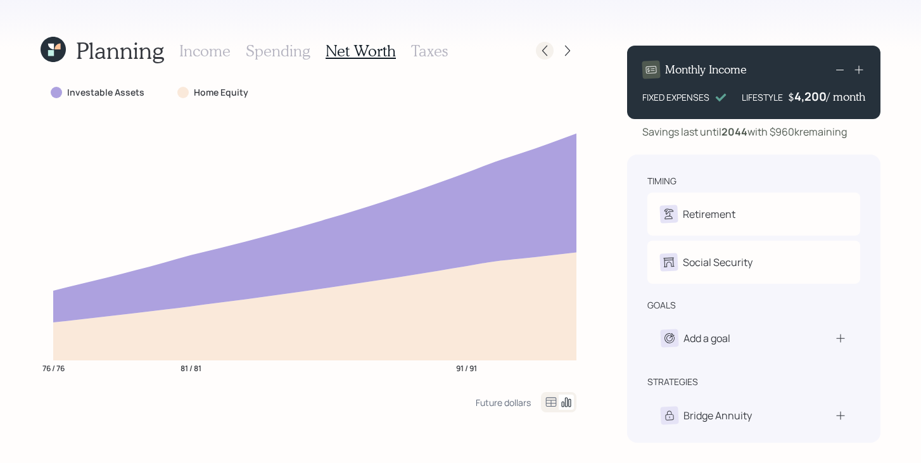
click at [544, 42] on div at bounding box center [545, 51] width 18 height 18
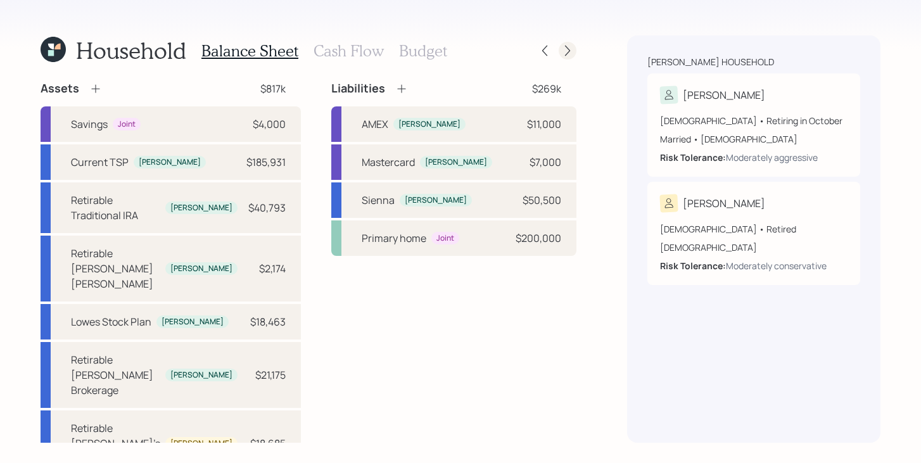
click at [563, 51] on icon at bounding box center [567, 50] width 13 height 13
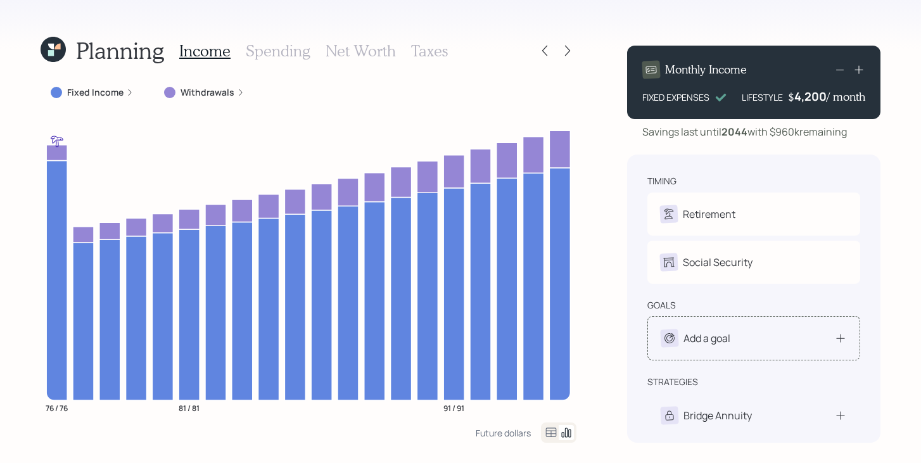
click at [727, 345] on div "Add a goal" at bounding box center [707, 338] width 47 height 15
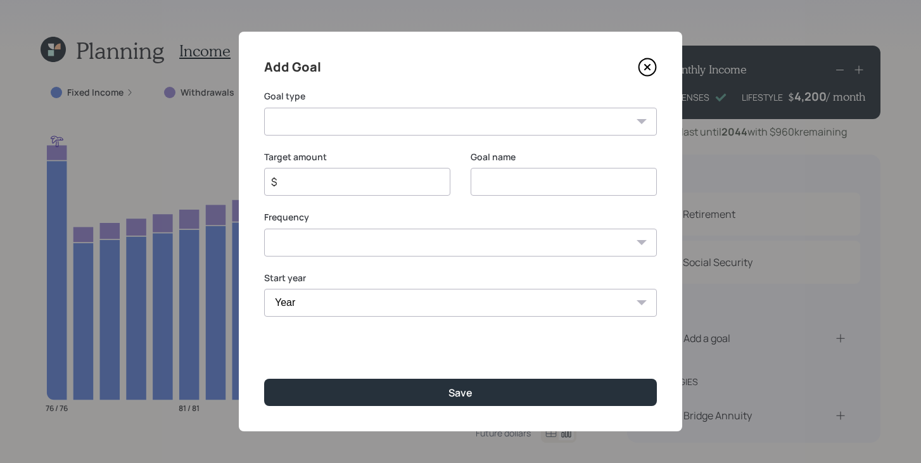
click at [485, 126] on select "Create an emergency fund Donate to charity Purchase a home Make a purchase Supp…" at bounding box center [460, 122] width 393 height 28
select select "other"
click at [264, 108] on select "Create an emergency fund Donate to charity Purchase a home Make a purchase Supp…" at bounding box center [460, 122] width 393 height 28
click at [555, 186] on input "Other" at bounding box center [564, 182] width 186 height 28
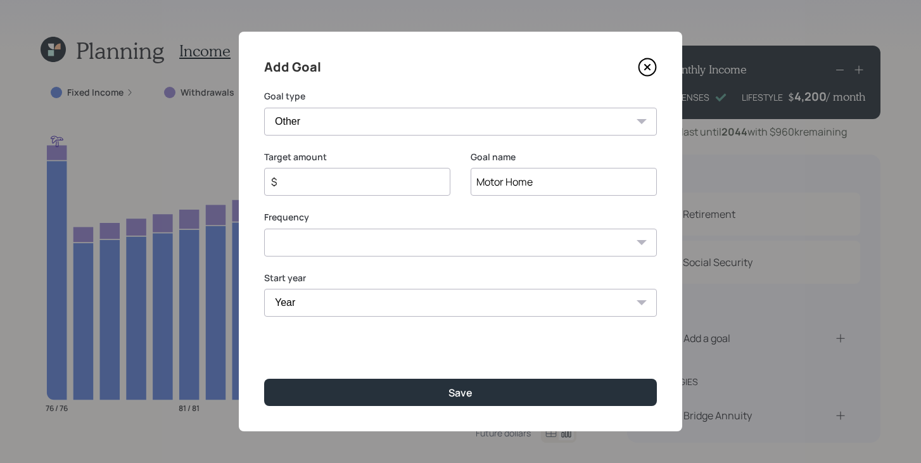
type input "Motor Home"
click at [354, 185] on input "$" at bounding box center [352, 181] width 165 height 15
type input "$ 60,000"
click at [333, 248] on select "One time Every 1 year Every 2 years Every 3 years Every 4 years Every 5 years E…" at bounding box center [460, 243] width 393 height 28
select select "0"
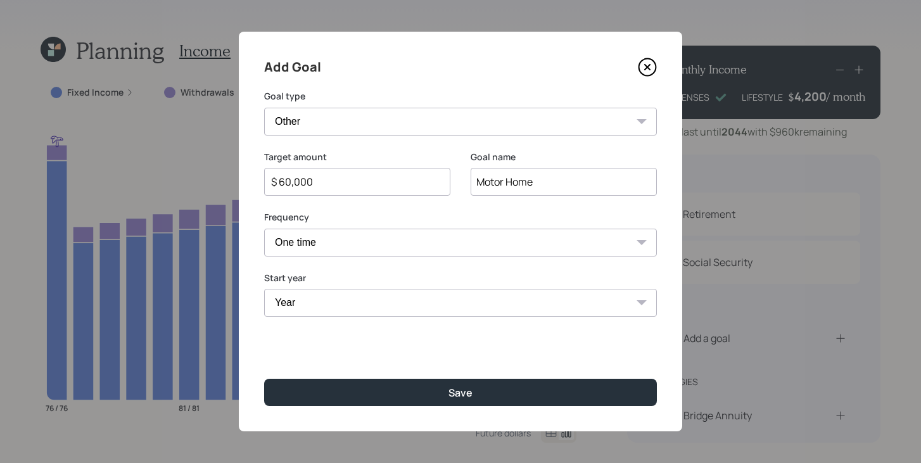
click at [264, 229] on select "One time Every 1 year Every 2 years Every 3 years Every 4 years Every 5 years E…" at bounding box center [460, 243] width 393 height 28
click at [314, 295] on select "Year 2025 2026 2027 2028 2029 2030 2031 2032 2033 2034 2035 2036 2037 2038 2039…" at bounding box center [460, 303] width 393 height 28
select select "2026"
click at [264, 289] on select "Year 2025 2026 2027 2028 2029 2030 2031 2032 2033 2034 2035 2036 2037 2038 2039…" at bounding box center [460, 303] width 393 height 28
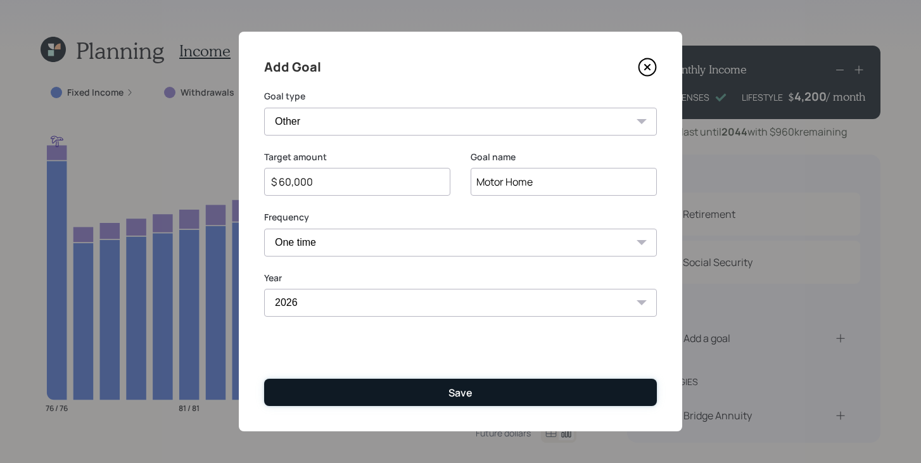
click at [513, 390] on button "Save" at bounding box center [460, 392] width 393 height 27
type input "$"
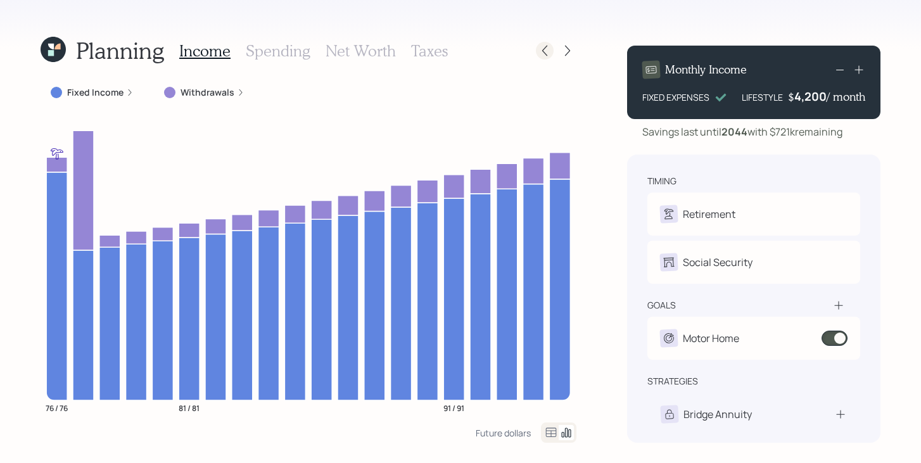
click at [541, 54] on icon at bounding box center [544, 50] width 13 height 13
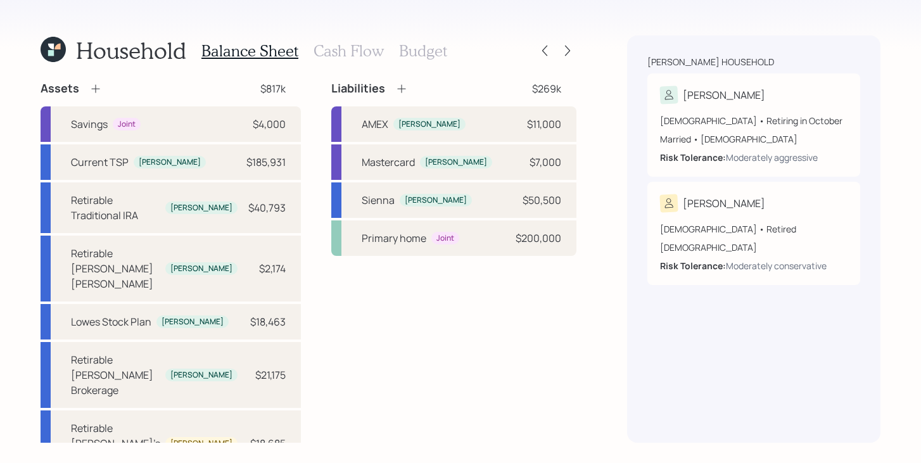
click at [427, 49] on h3 "Budget" at bounding box center [423, 51] width 48 height 18
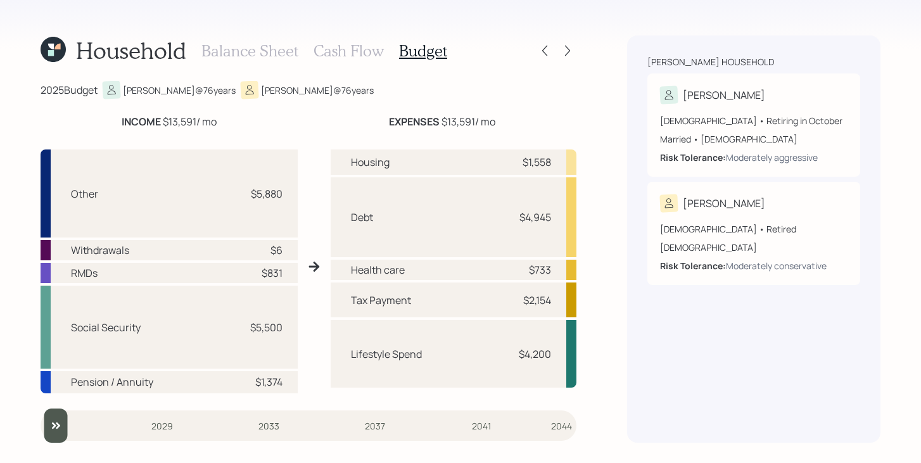
click at [62, 429] on input "slider" at bounding box center [309, 426] width 536 height 34
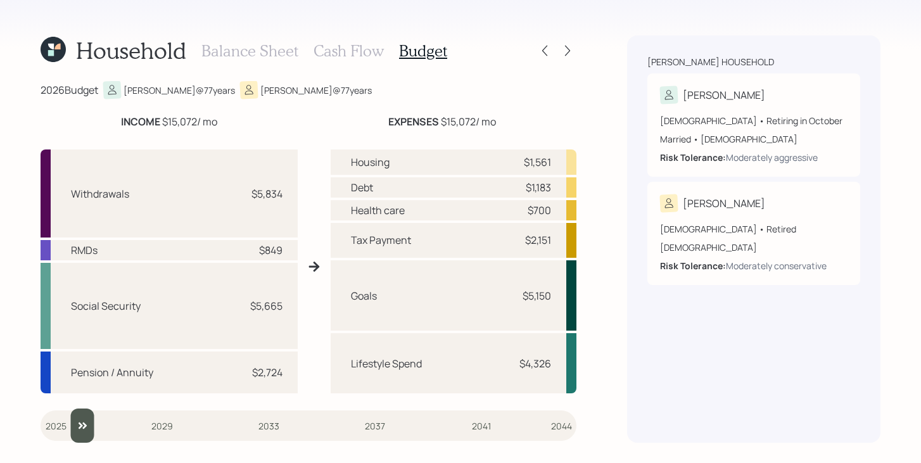
type input "2026"
drag, startPoint x: 87, startPoint y: 431, endPoint x: 60, endPoint y: 431, distance: 26.6
click at [60, 431] on input "slider" at bounding box center [309, 426] width 536 height 34
click at [561, 49] on icon at bounding box center [567, 50] width 13 height 13
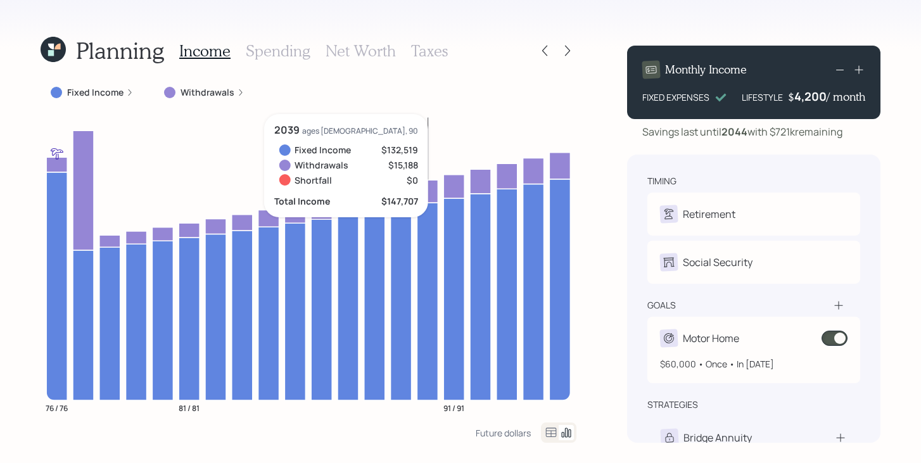
click at [837, 338] on span at bounding box center [835, 338] width 26 height 15
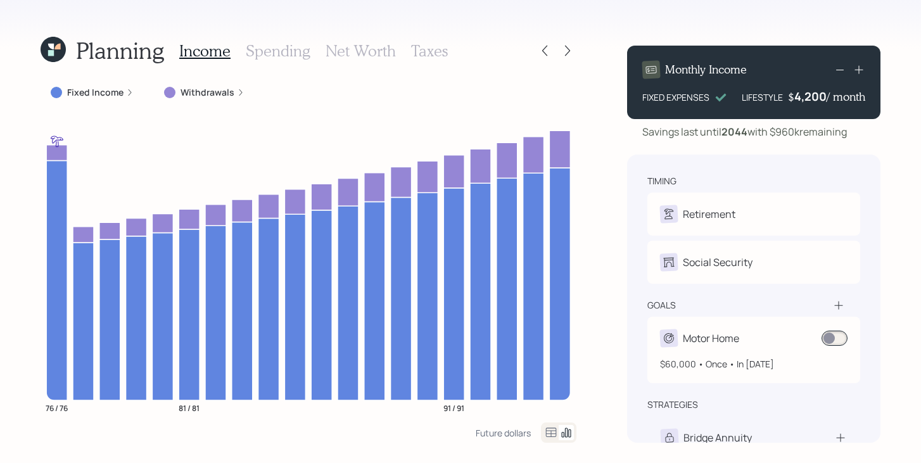
click at [840, 343] on span at bounding box center [835, 338] width 26 height 15
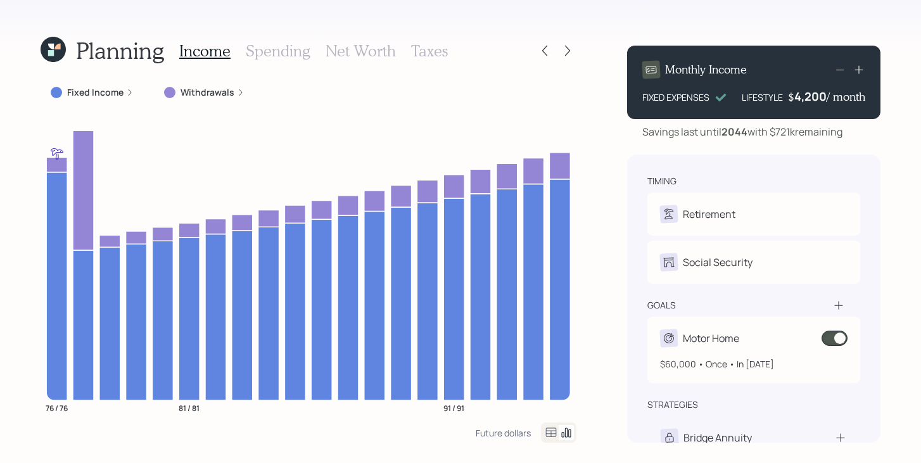
click at [839, 338] on span at bounding box center [835, 338] width 26 height 15
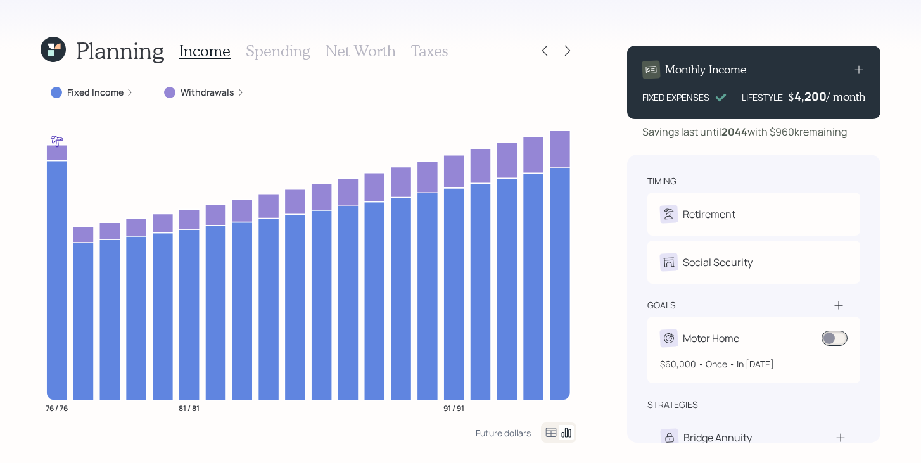
click at [750, 348] on div "$60,000 • Once • In 2026" at bounding box center [754, 358] width 188 height 23
select select "0"
select select "2026"
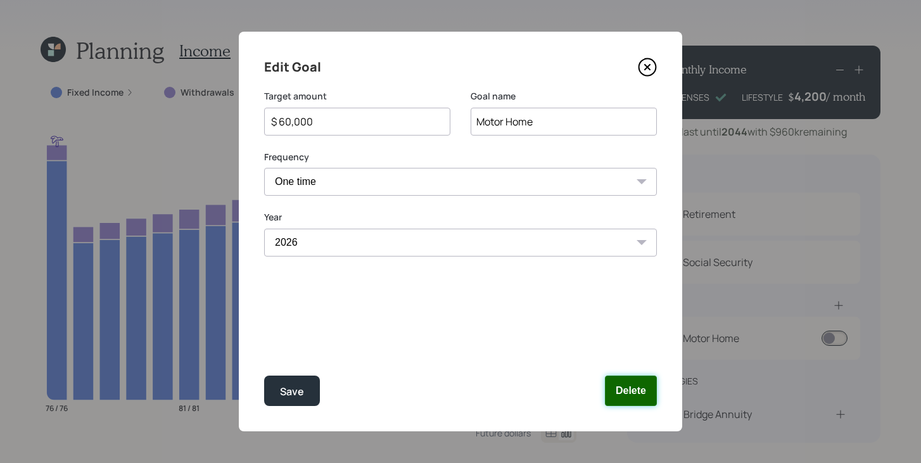
click at [644, 395] on button "Delete" at bounding box center [631, 391] width 52 height 30
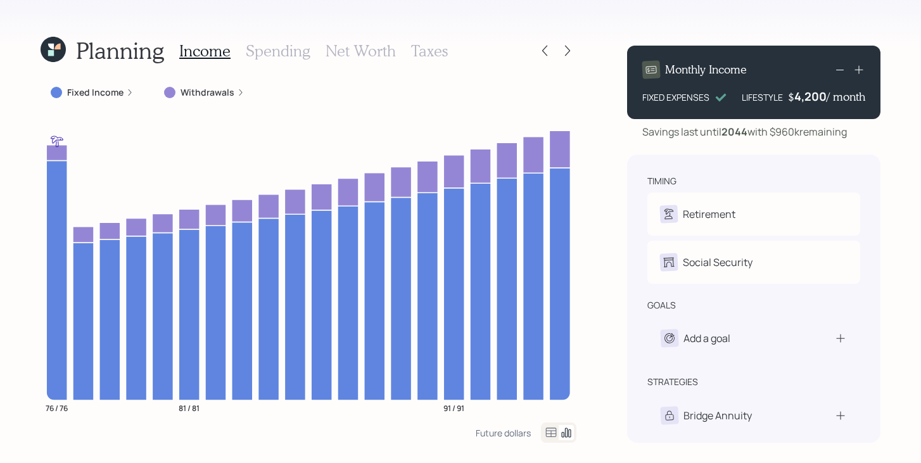
click at [54, 51] on icon at bounding box center [53, 49] width 25 height 25
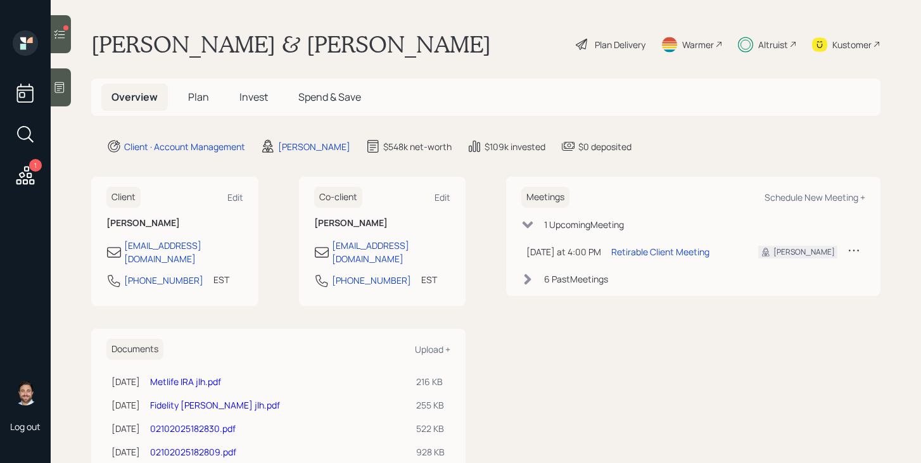
click at [60, 33] on icon at bounding box center [59, 34] width 13 height 13
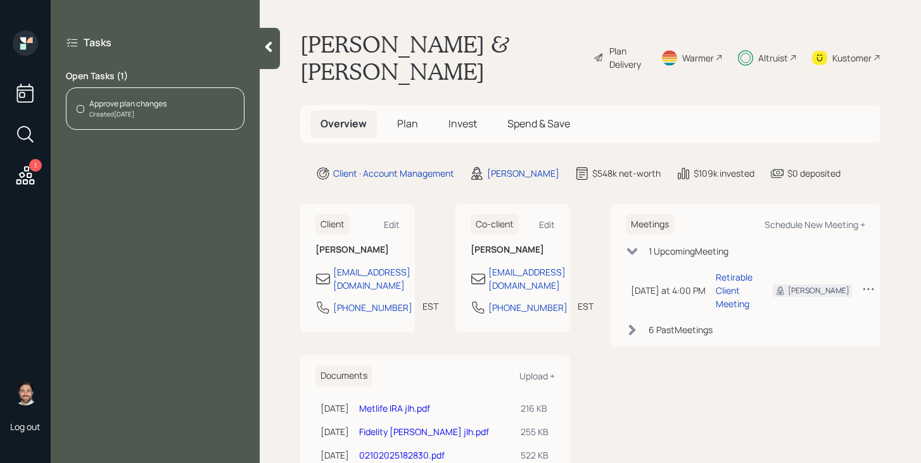
click at [153, 106] on div "Approve plan changes" at bounding box center [127, 103] width 77 height 11
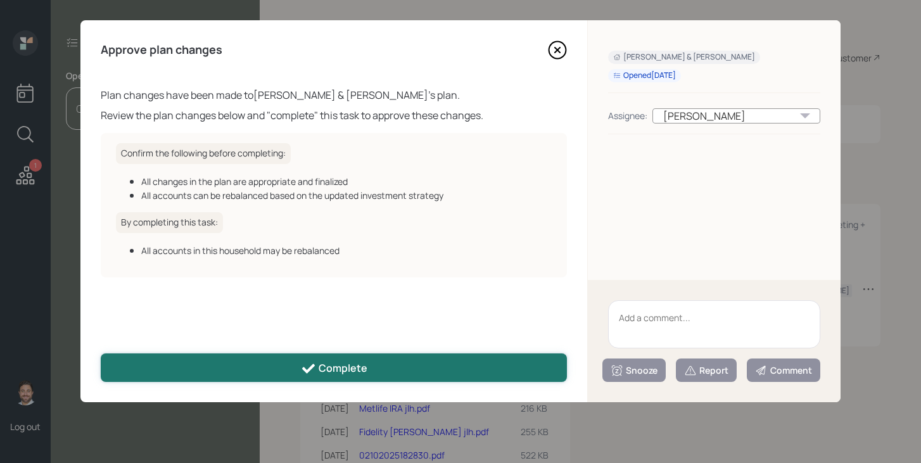
click at [328, 367] on div "Complete" at bounding box center [334, 368] width 67 height 15
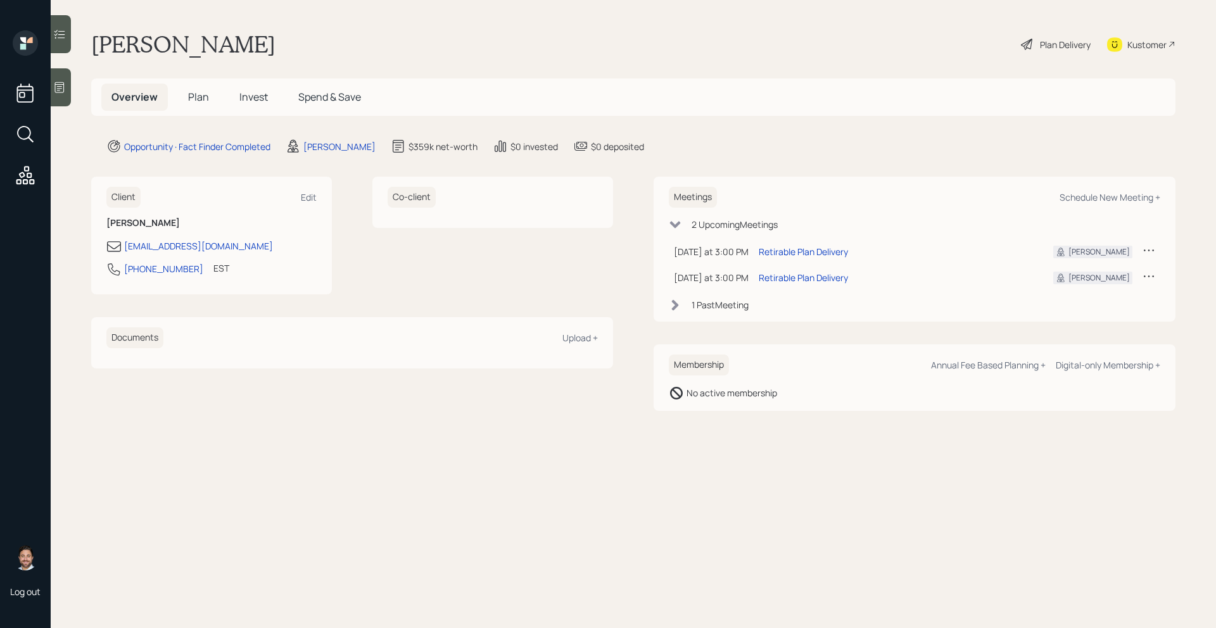
click at [207, 98] on span "Plan" at bounding box center [198, 97] width 21 height 14
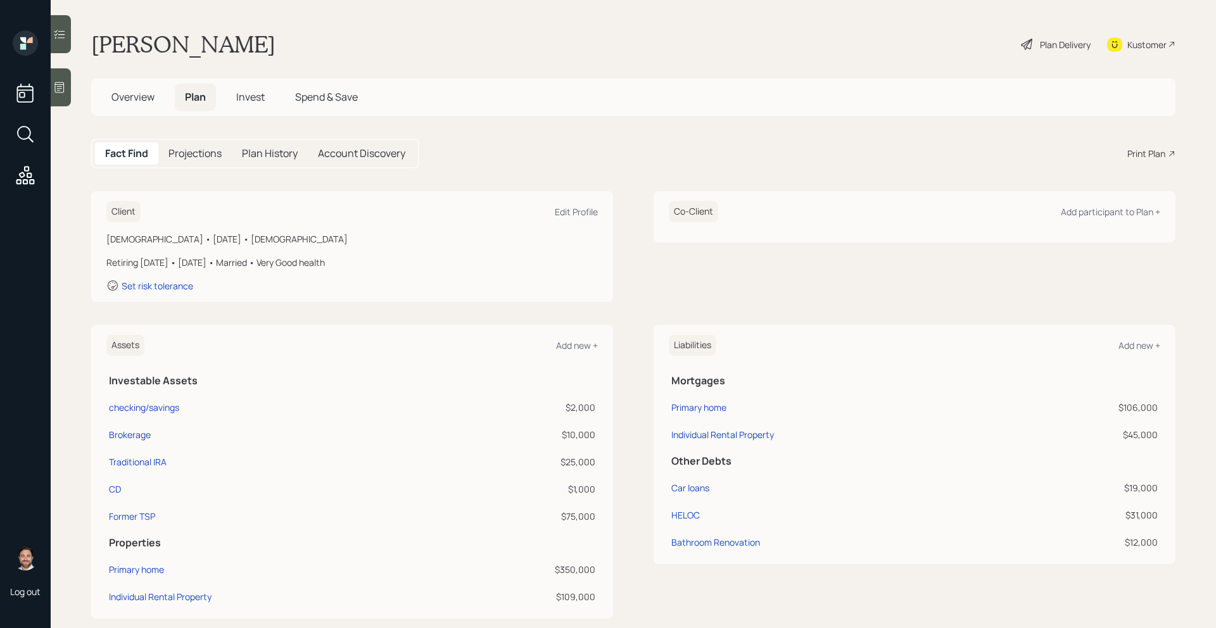
click at [1045, 35] on div "Plan Delivery" at bounding box center [1056, 44] width 72 height 28
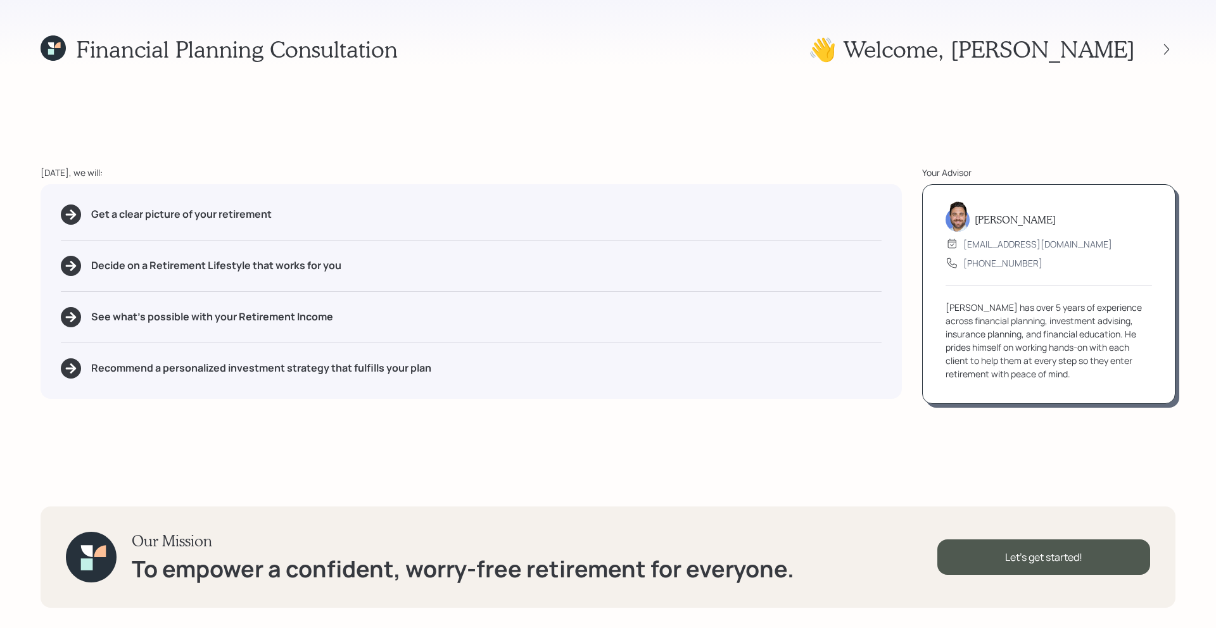
click at [1150, 51] on div at bounding box center [1155, 50] width 41 height 18
click at [1154, 51] on div at bounding box center [1155, 50] width 41 height 18
